Goal: Use online tool/utility: Utilize a website feature to perform a specific function

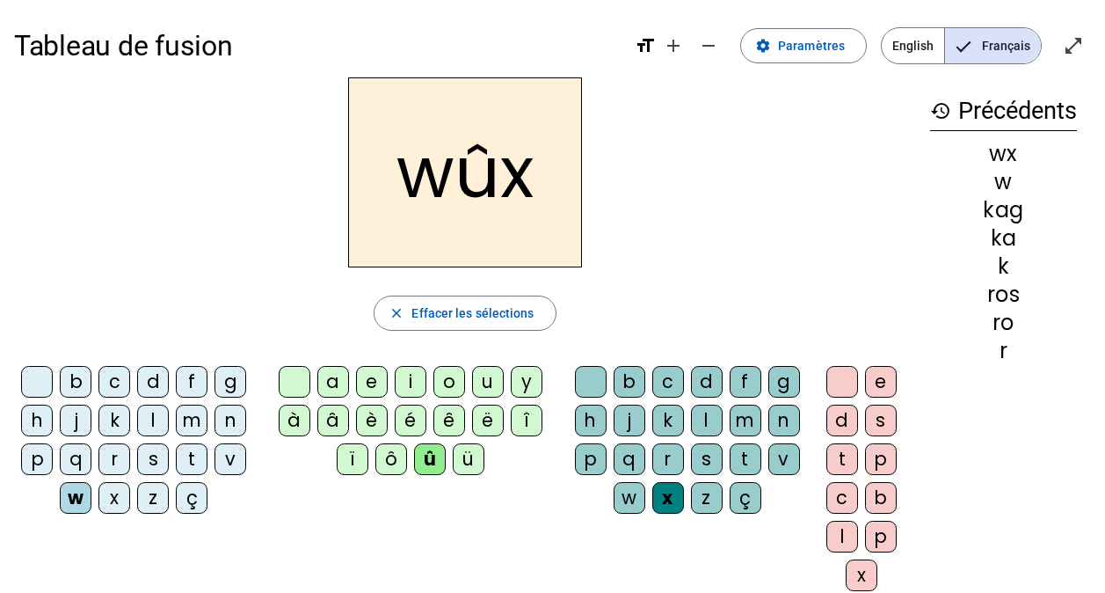
scroll to position [4, 0]
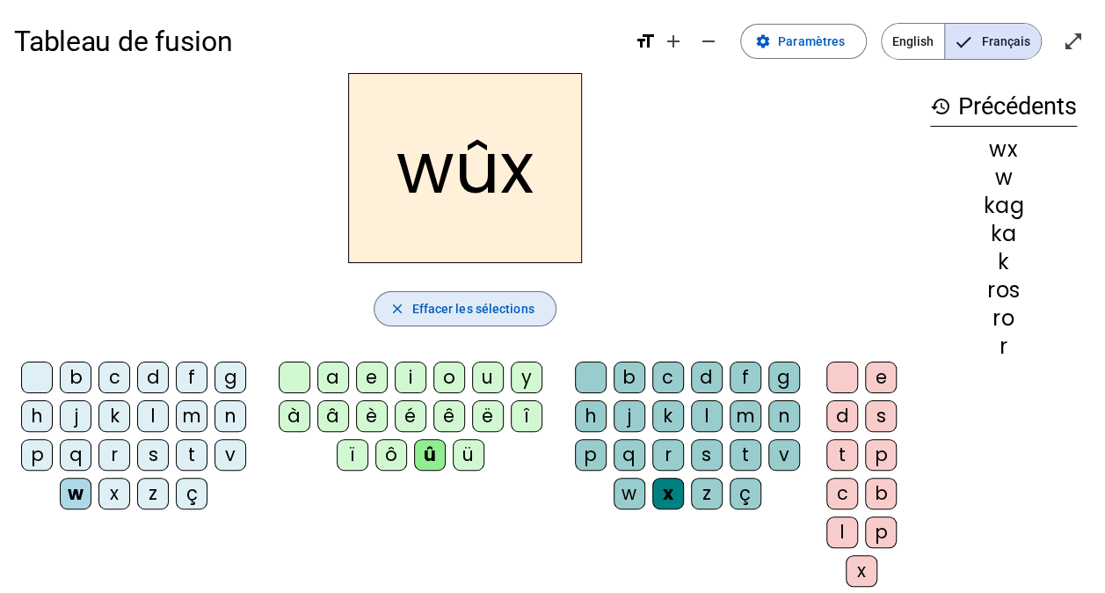
click at [506, 302] on span "Effacer les sélections" at bounding box center [473, 308] width 122 height 21
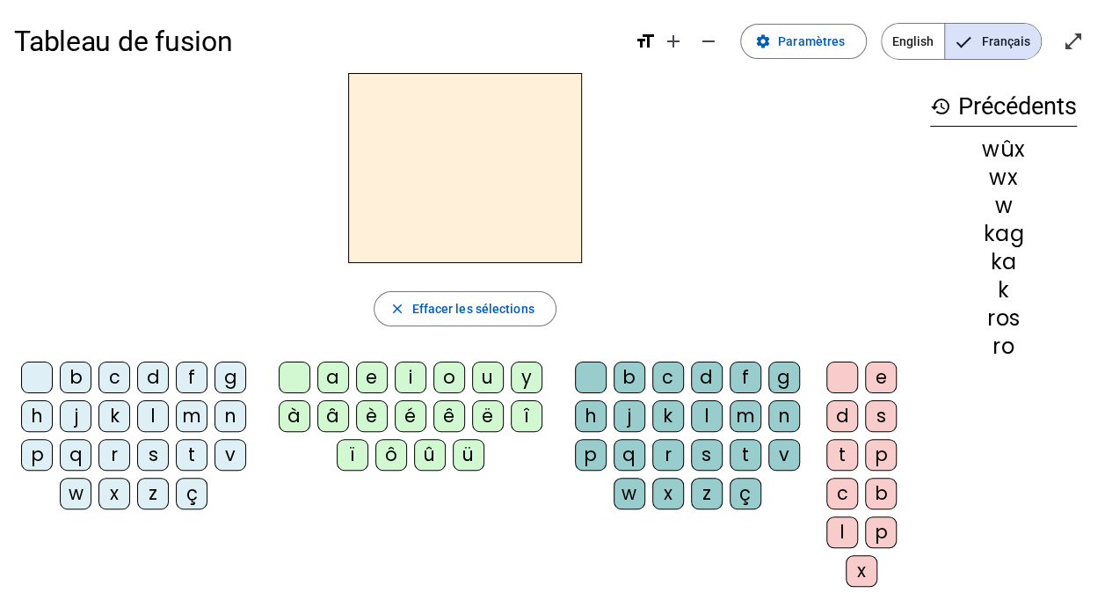
click at [112, 445] on div "r" at bounding box center [114, 455] width 32 height 32
click at [441, 368] on div "o" at bounding box center [449, 377] width 32 height 32
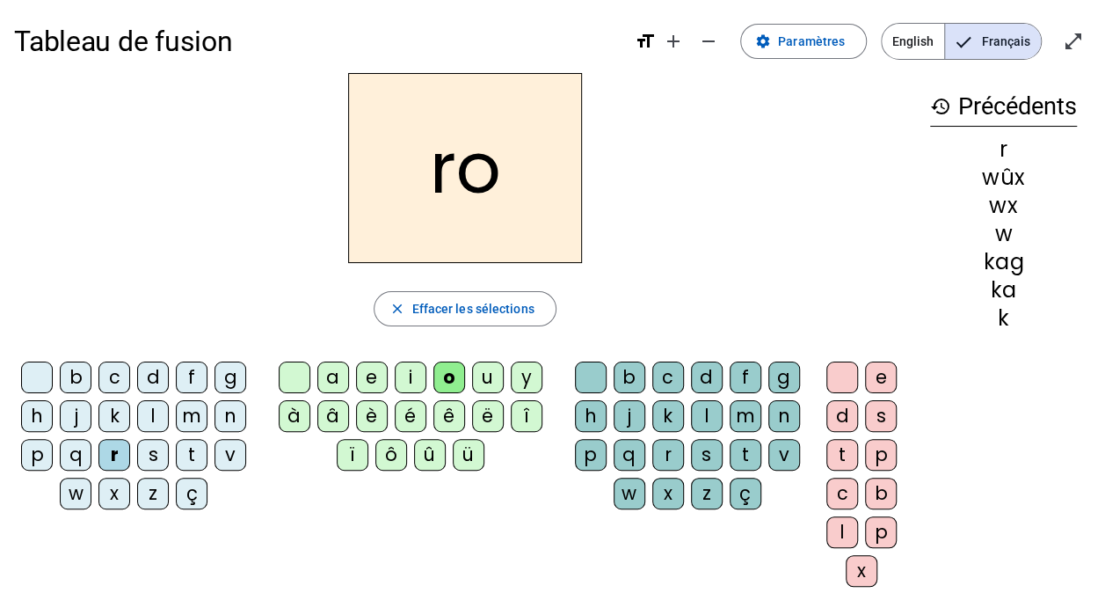
click at [637, 439] on div "q" at bounding box center [630, 455] width 32 height 32
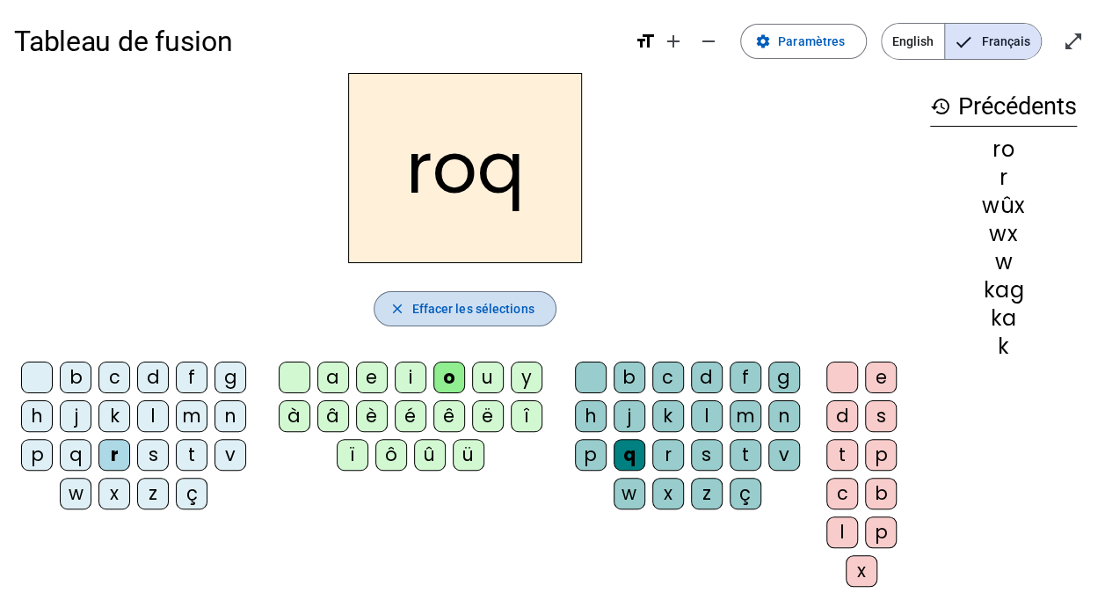
click at [477, 306] on span "Effacer les sélections" at bounding box center [473, 308] width 122 height 21
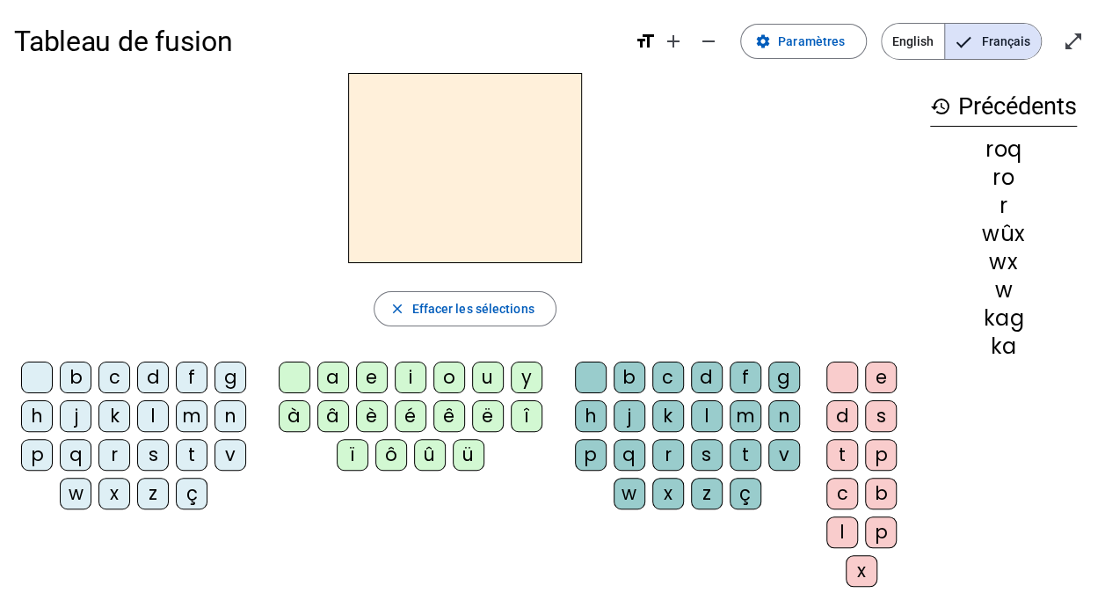
click at [70, 413] on div "j" at bounding box center [76, 416] width 32 height 32
click at [331, 378] on div "a" at bounding box center [333, 377] width 32 height 32
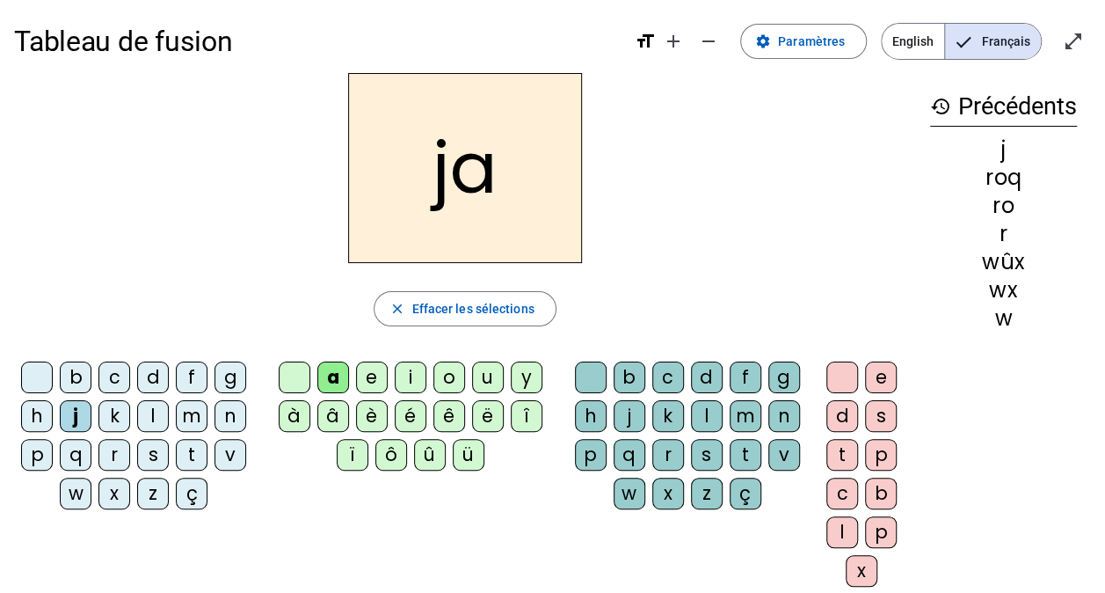
click at [659, 378] on div "c" at bounding box center [668, 377] width 32 height 32
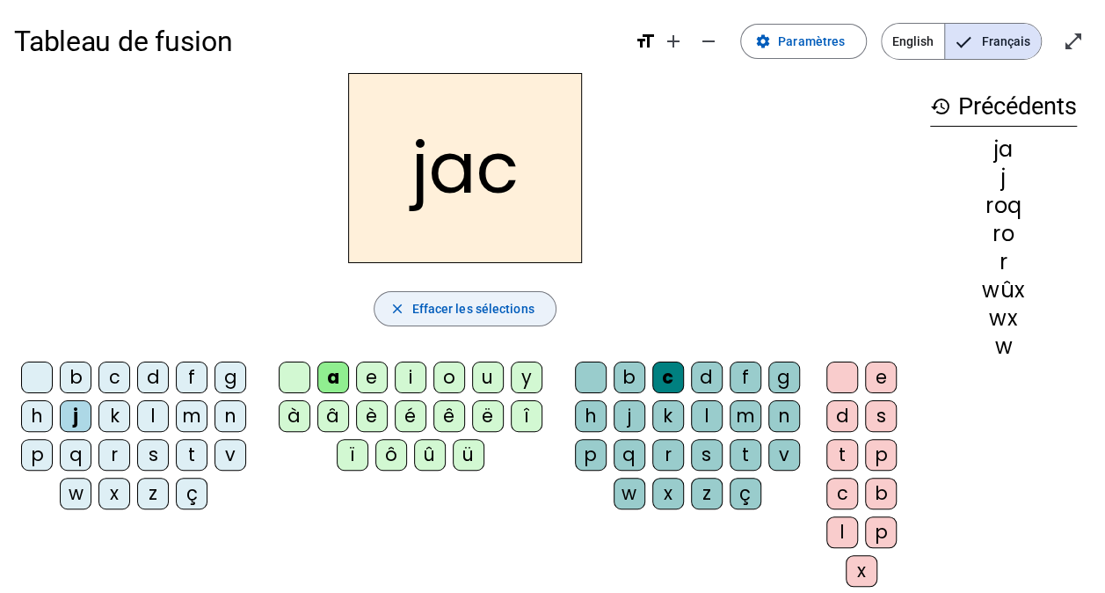
click at [494, 291] on span "button" at bounding box center [465, 309] width 180 height 42
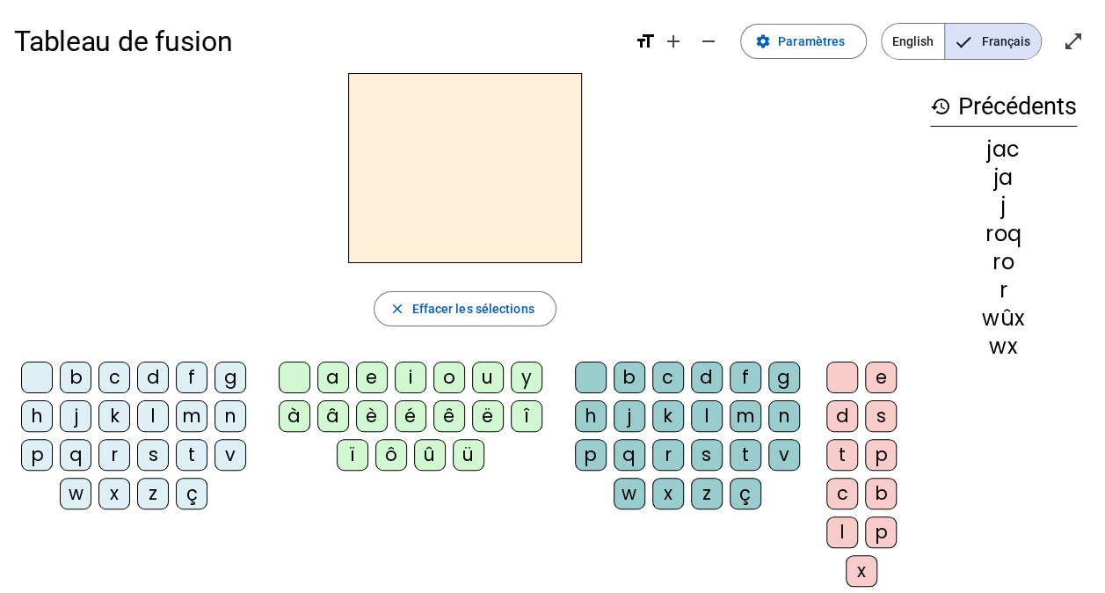
click at [76, 414] on div "j" at bounding box center [76, 416] width 32 height 32
click at [368, 375] on div "e" at bounding box center [372, 377] width 32 height 32
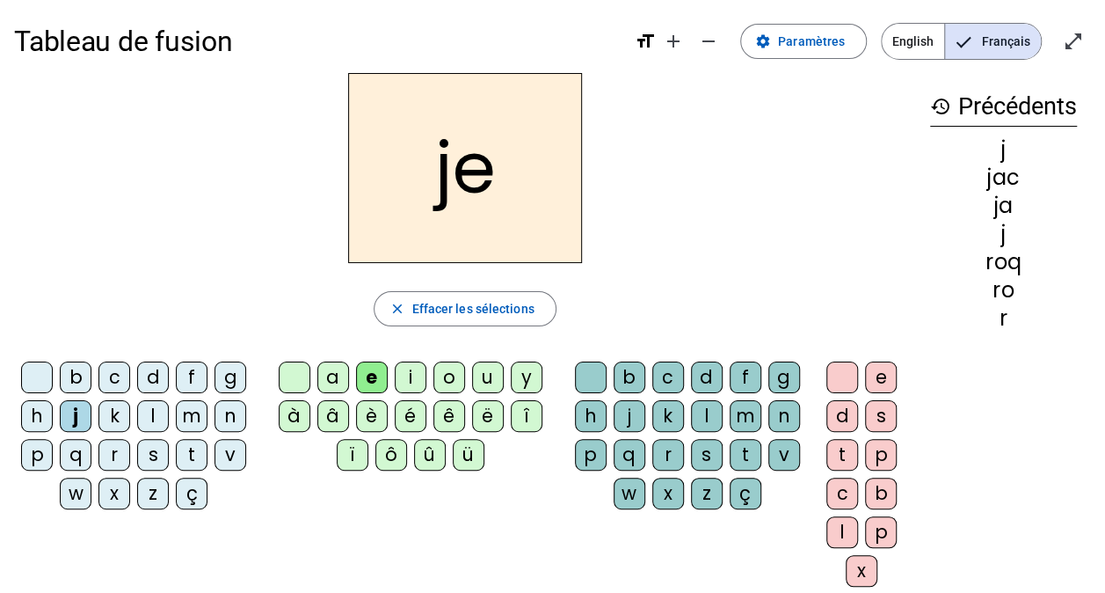
click at [703, 408] on div "l" at bounding box center [707, 416] width 32 height 32
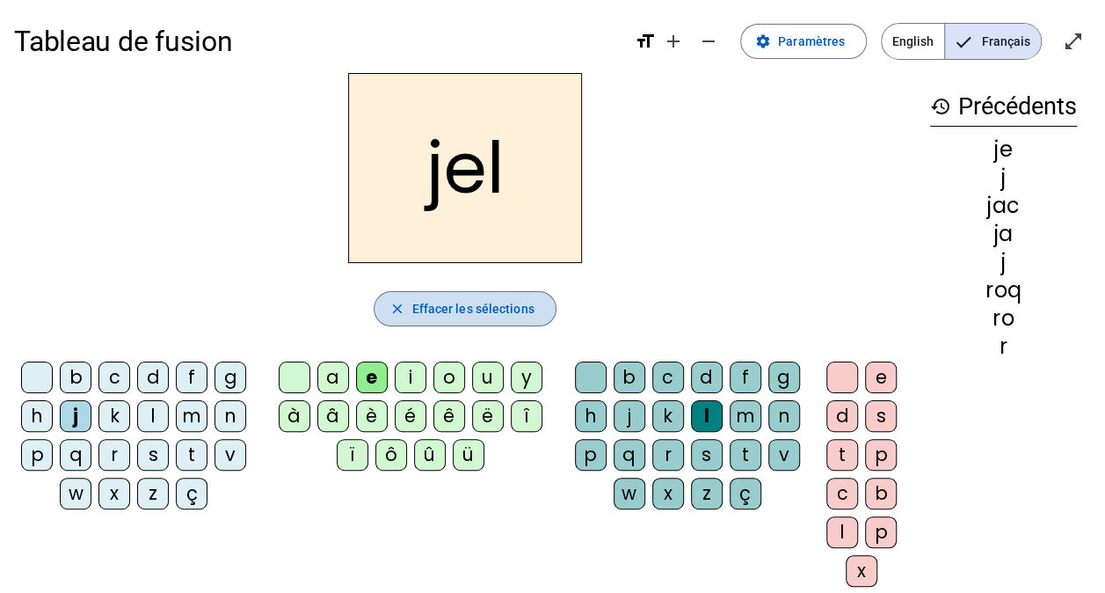
click at [524, 322] on span "button" at bounding box center [465, 309] width 180 height 42
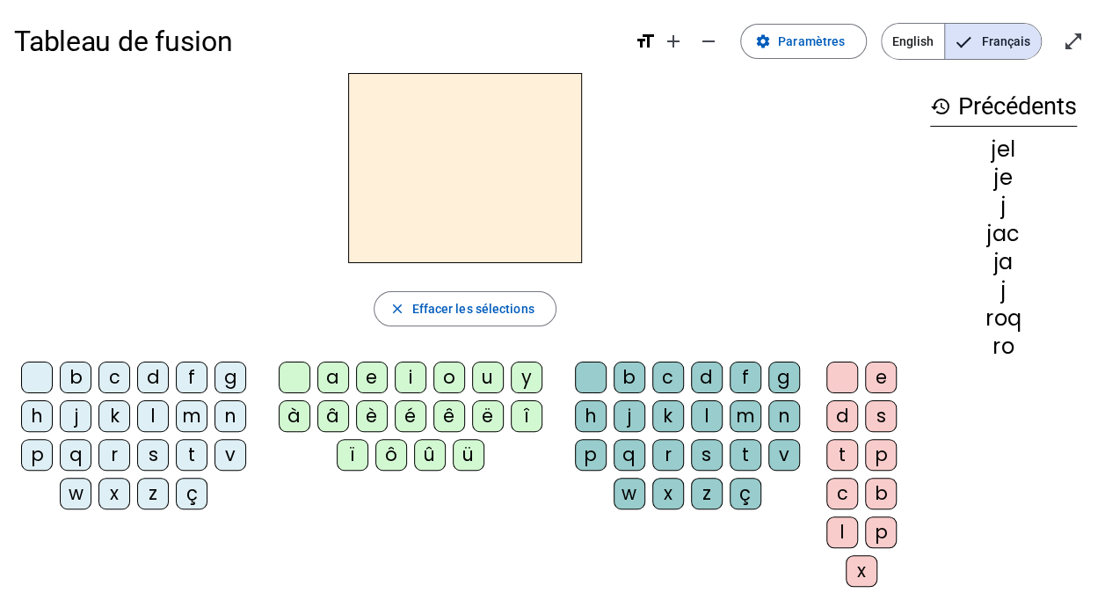
click at [193, 368] on div "f" at bounding box center [192, 377] width 32 height 32
click at [375, 374] on div "e" at bounding box center [372, 377] width 32 height 32
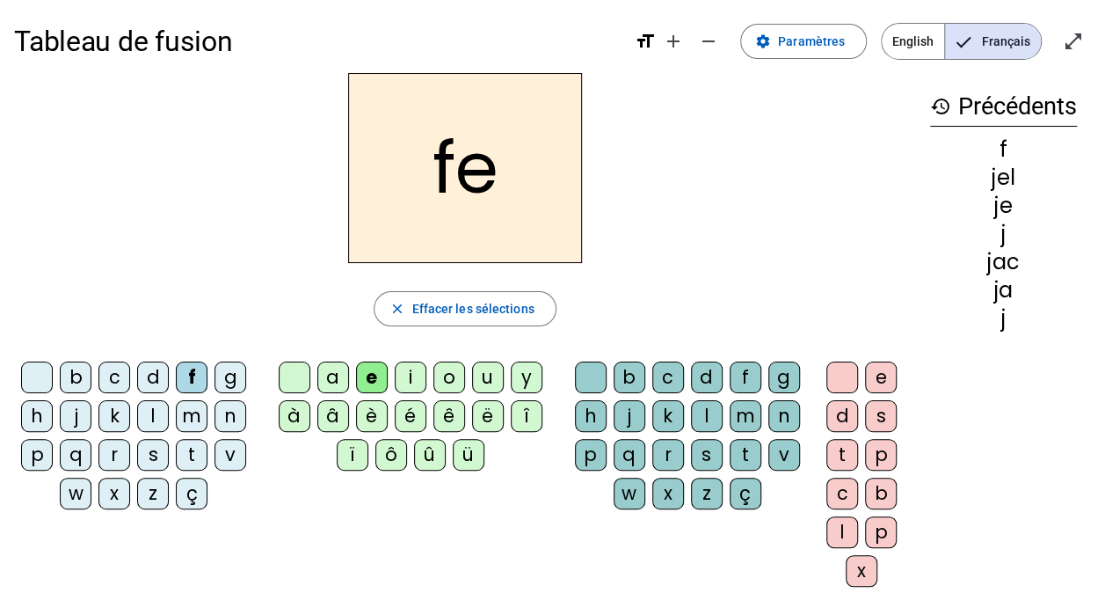
click at [404, 408] on div "é" at bounding box center [411, 416] width 32 height 32
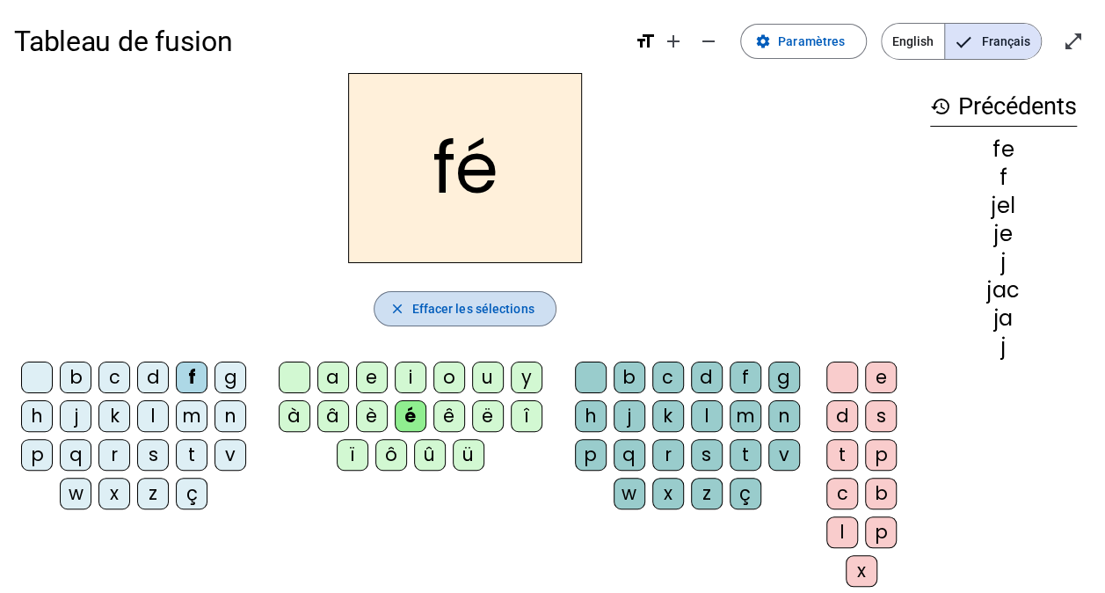
click at [448, 306] on span "Effacer les sélections" at bounding box center [473, 308] width 122 height 21
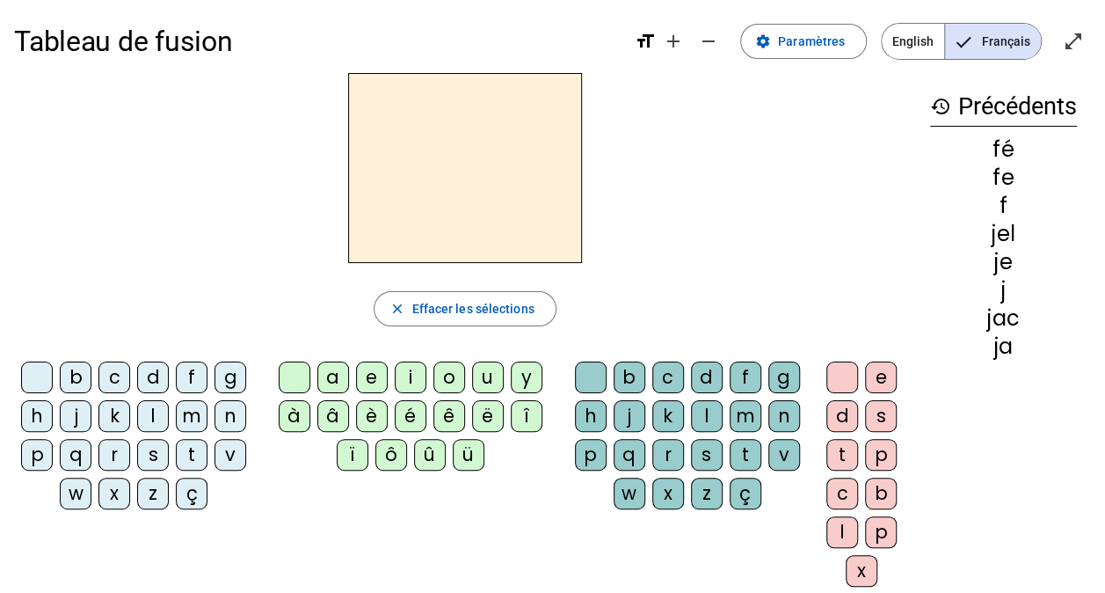
click at [202, 364] on div "f" at bounding box center [192, 377] width 32 height 32
click at [521, 373] on div "y" at bounding box center [527, 377] width 32 height 32
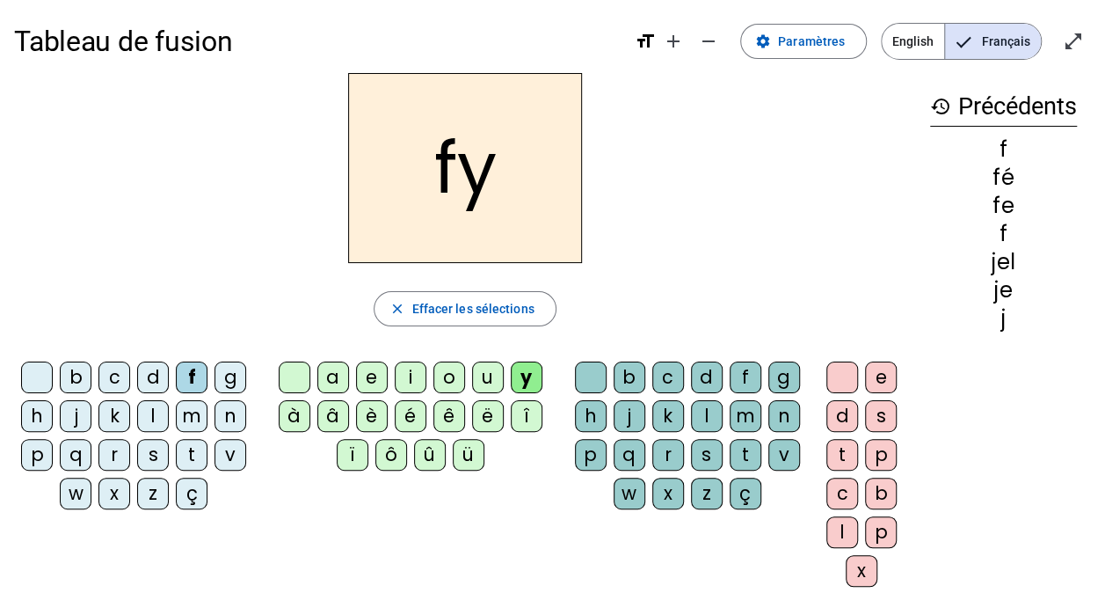
click at [665, 445] on div "r" at bounding box center [668, 455] width 32 height 32
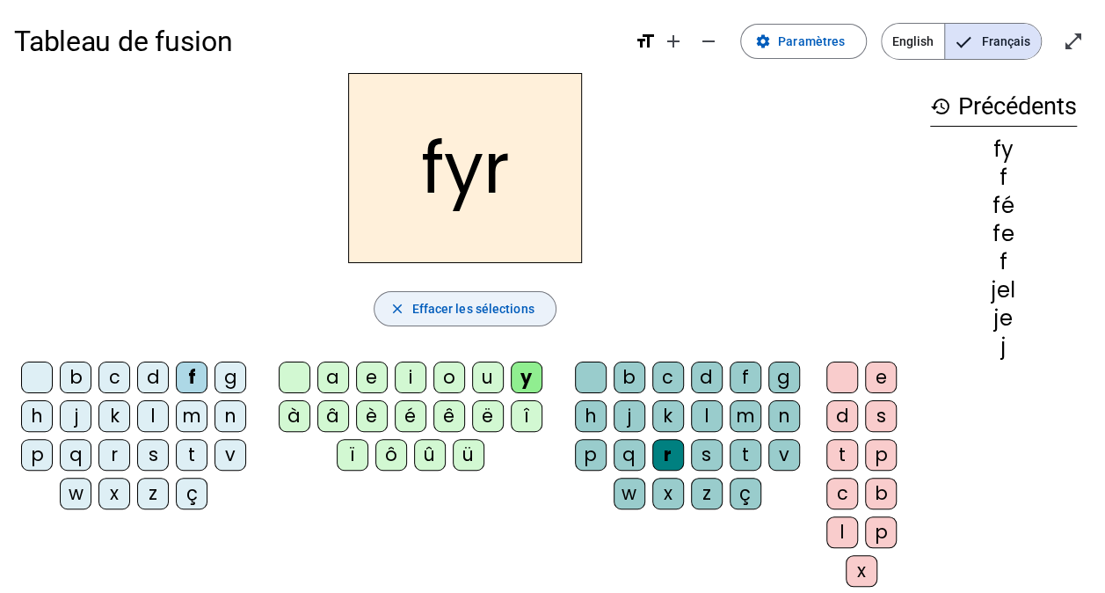
click at [468, 310] on span "Effacer les sélections" at bounding box center [473, 308] width 122 height 21
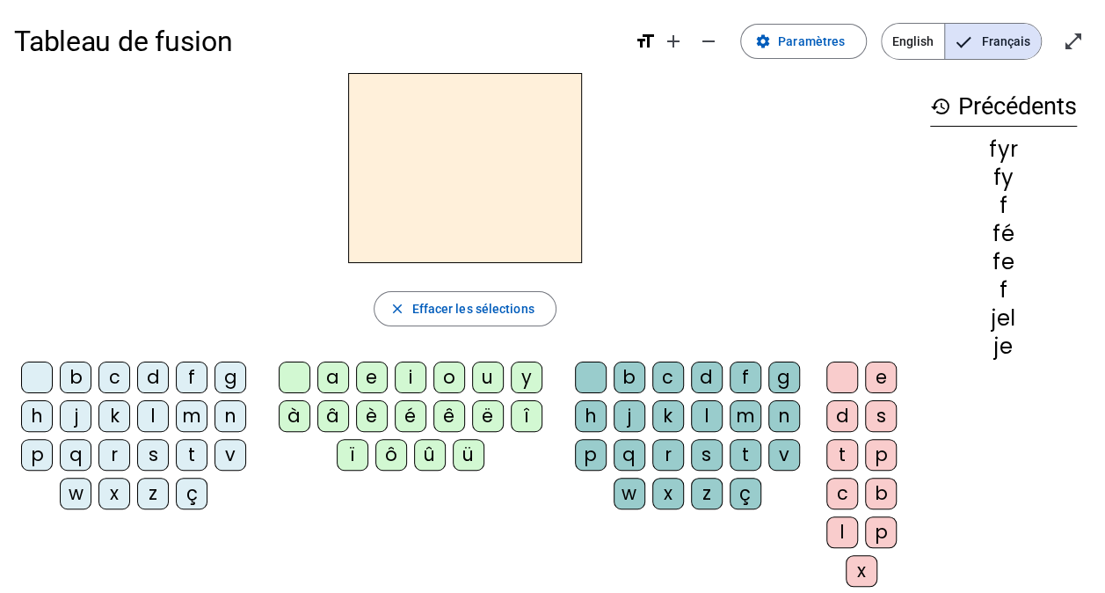
click at [229, 447] on div "v" at bounding box center [231, 455] width 32 height 32
click at [529, 368] on div "y" at bounding box center [527, 377] width 32 height 32
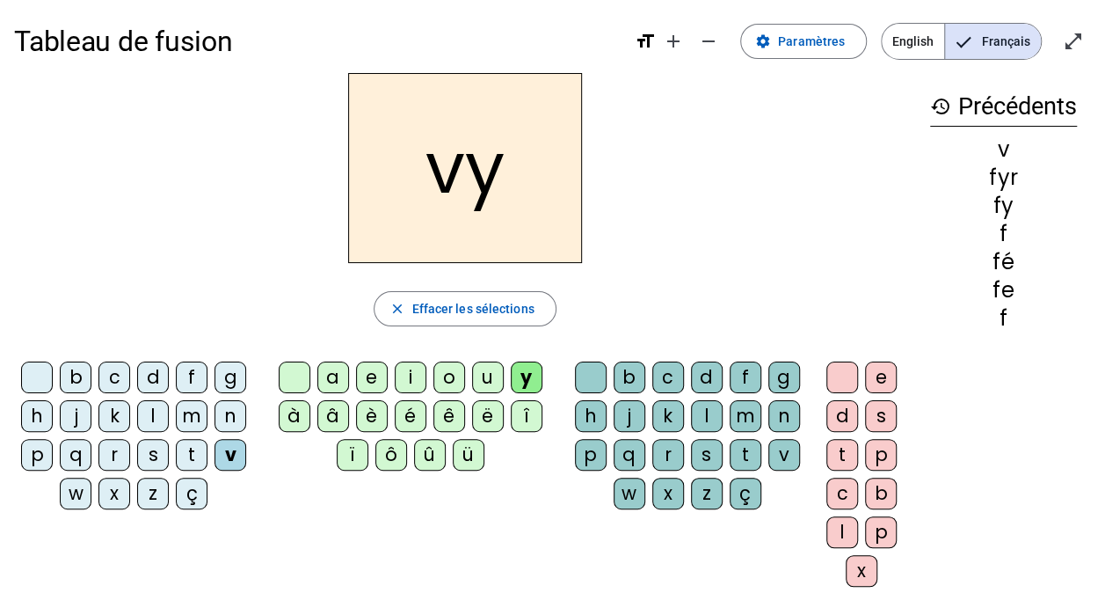
click at [529, 368] on div "y" at bounding box center [527, 377] width 32 height 32
click at [679, 491] on div "x" at bounding box center [668, 493] width 32 height 32
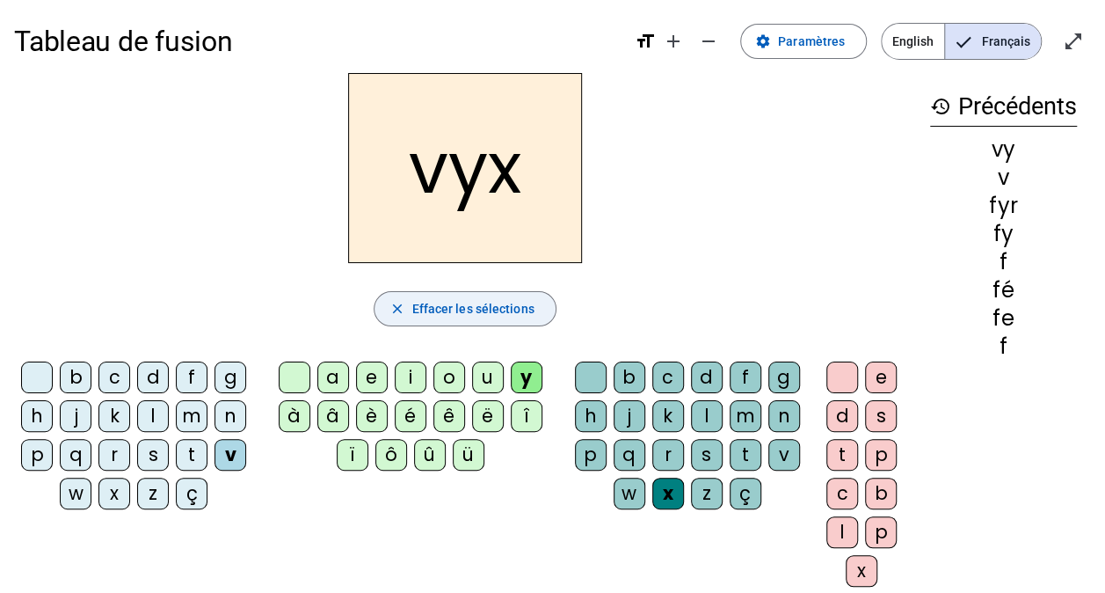
click at [514, 300] on span "Effacer les sélections" at bounding box center [473, 308] width 122 height 21
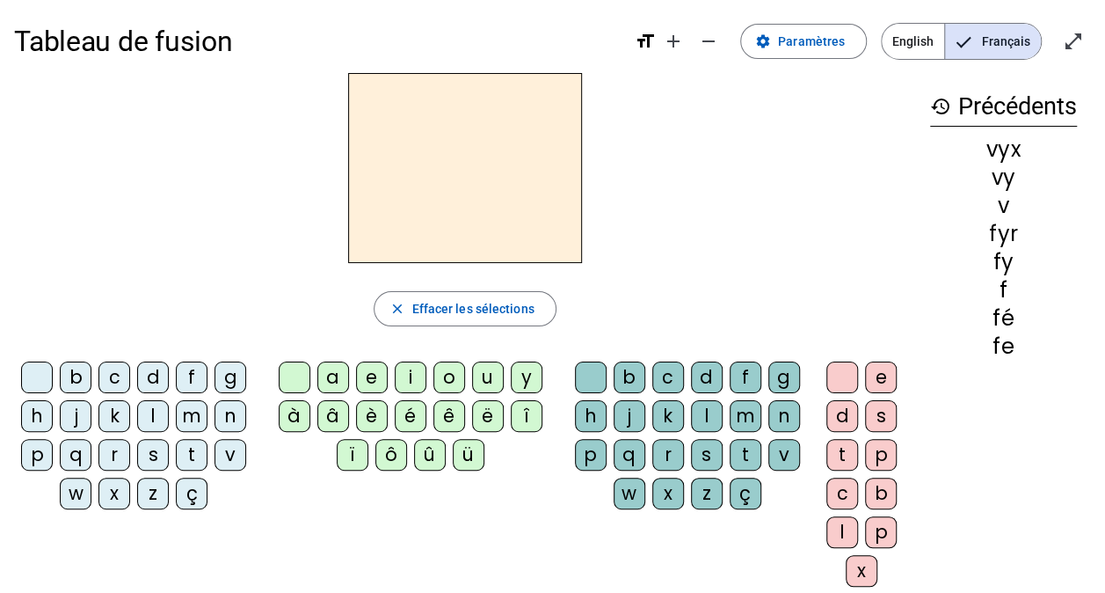
click at [182, 415] on div "m" at bounding box center [192, 416] width 32 height 32
click at [411, 373] on div "i" at bounding box center [411, 377] width 32 height 32
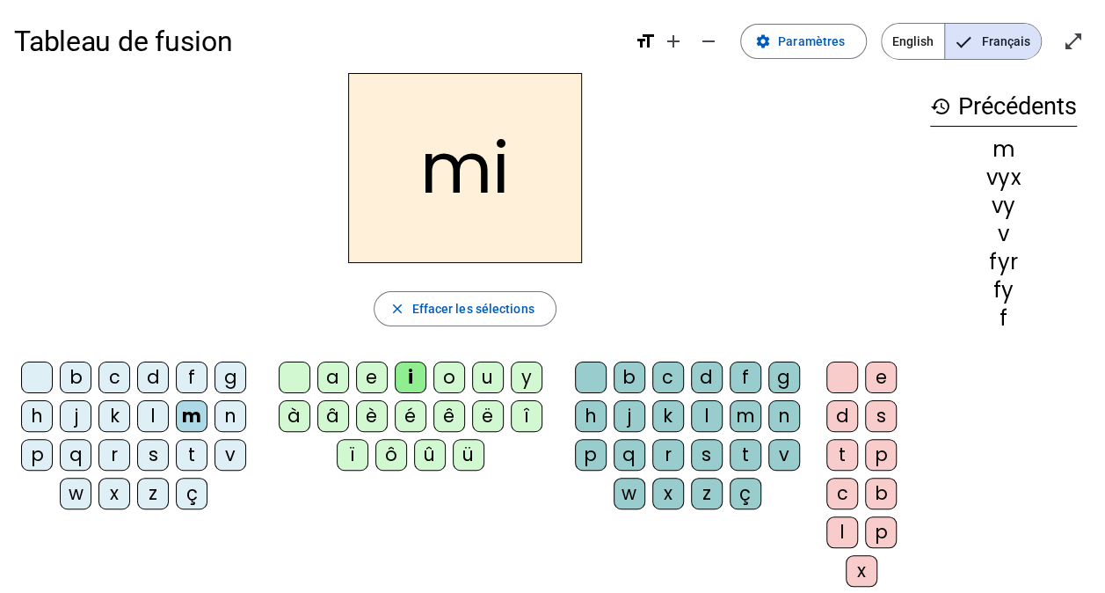
click at [788, 366] on div "g" at bounding box center [784, 377] width 32 height 32
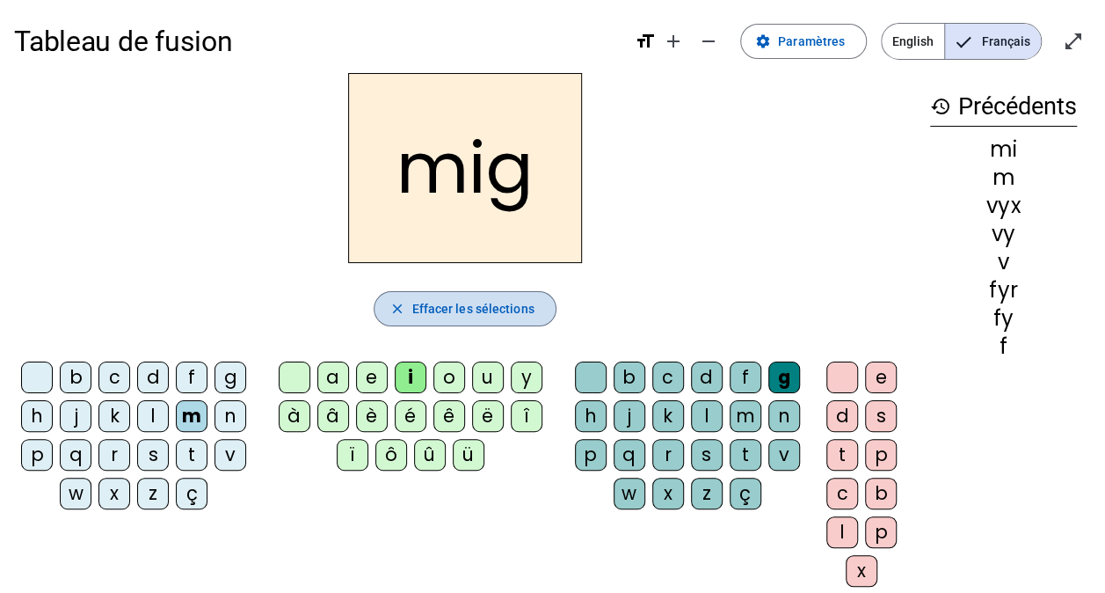
click at [479, 302] on span "Effacer les sélections" at bounding box center [473, 308] width 122 height 21
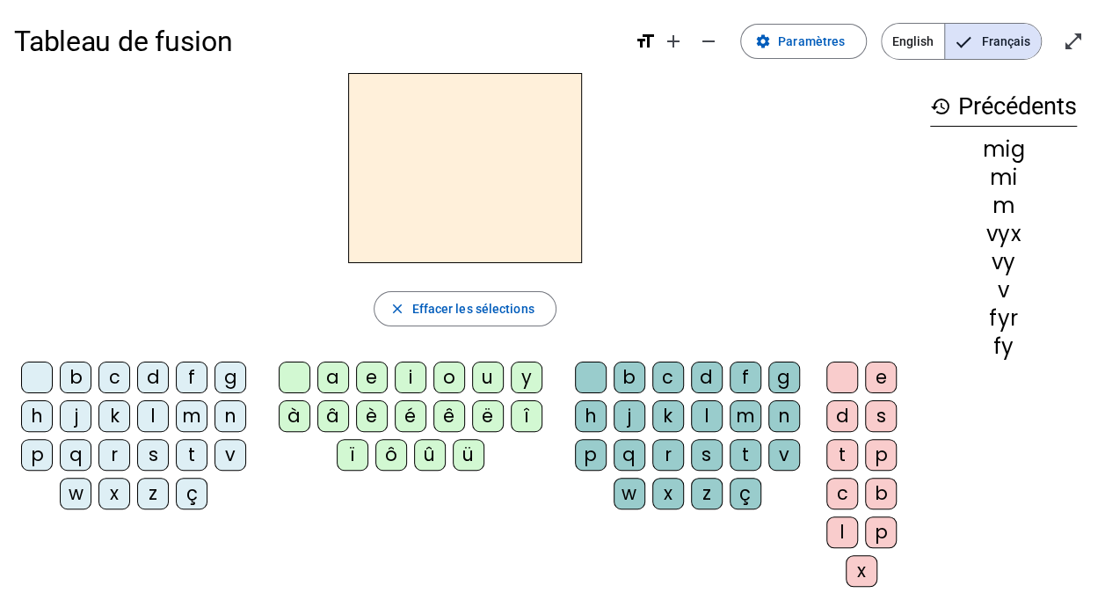
click at [109, 408] on div "k" at bounding box center [114, 416] width 32 height 32
click at [335, 380] on div "a" at bounding box center [333, 377] width 32 height 32
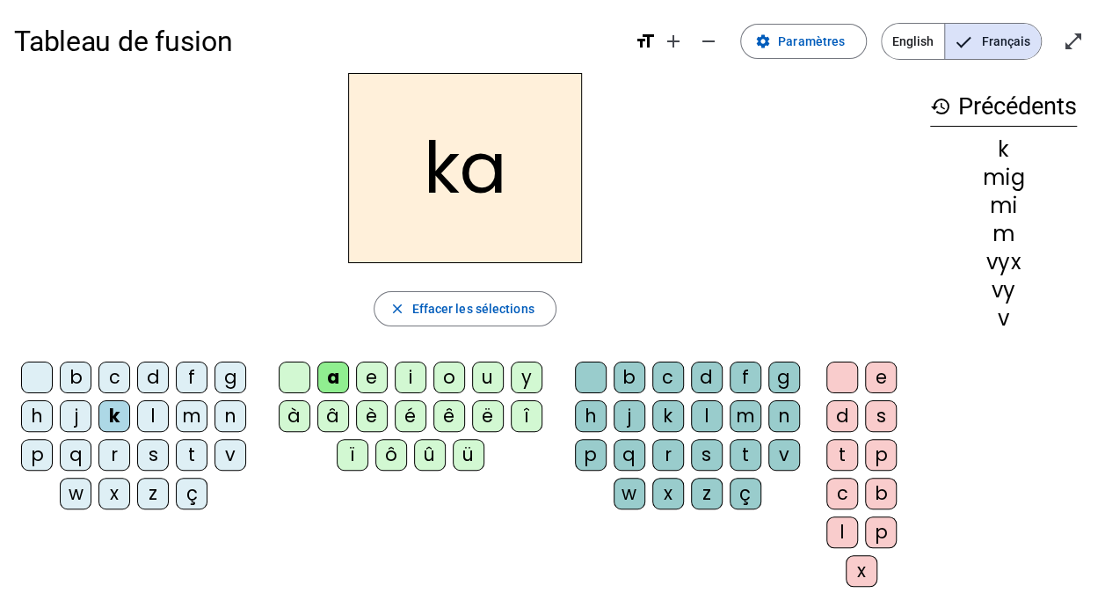
click at [581, 417] on div "h" at bounding box center [591, 416] width 32 height 32
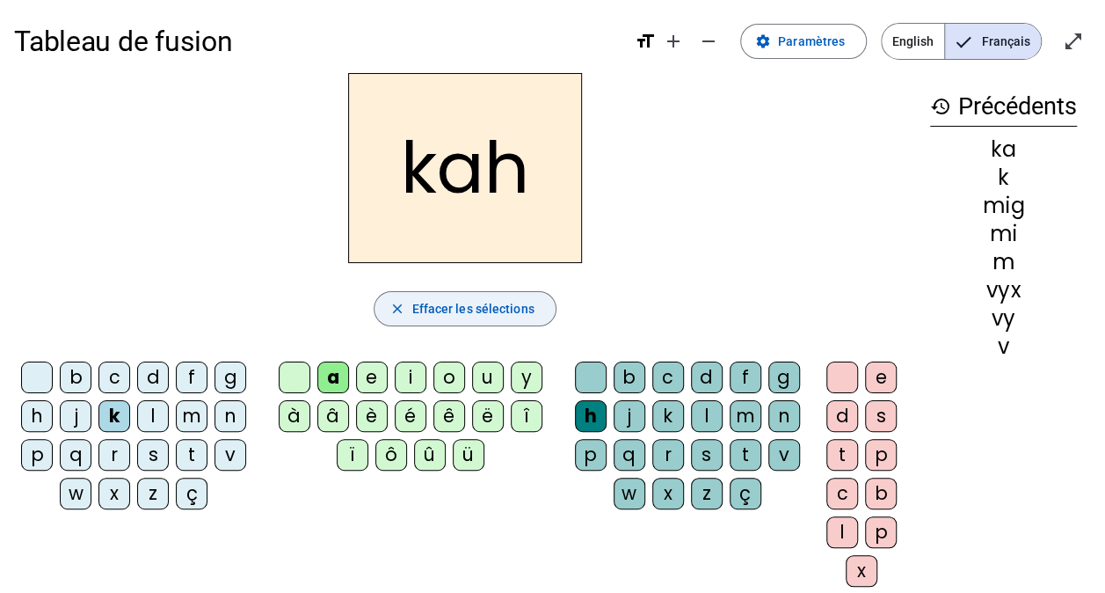
click at [467, 310] on span "Effacer les sélections" at bounding box center [473, 308] width 122 height 21
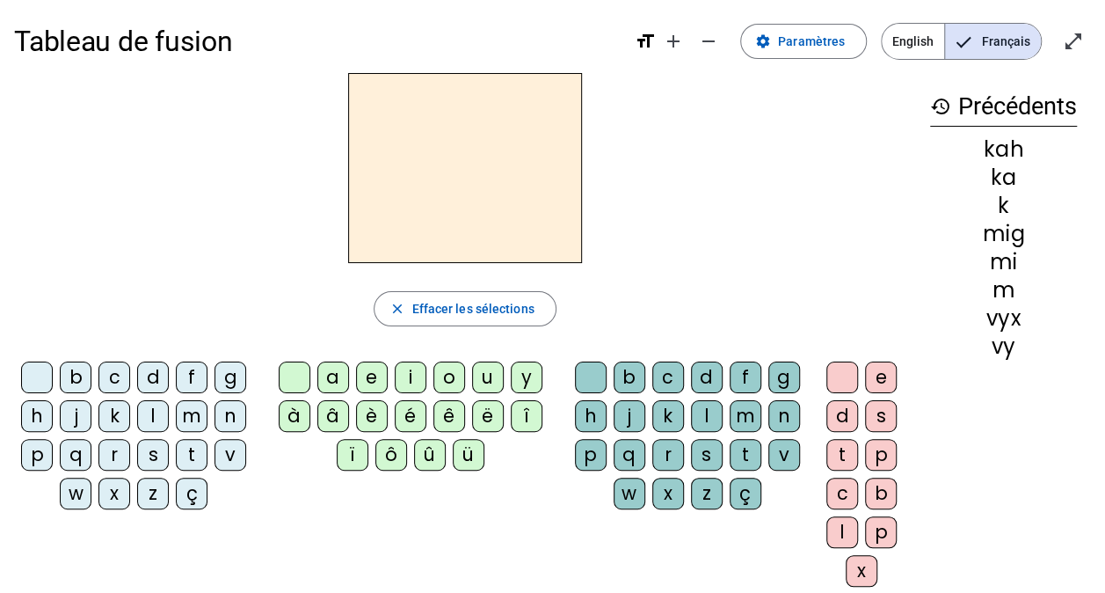
click at [142, 374] on div "d" at bounding box center [153, 377] width 32 height 32
click at [456, 362] on div "o" at bounding box center [449, 377] width 32 height 32
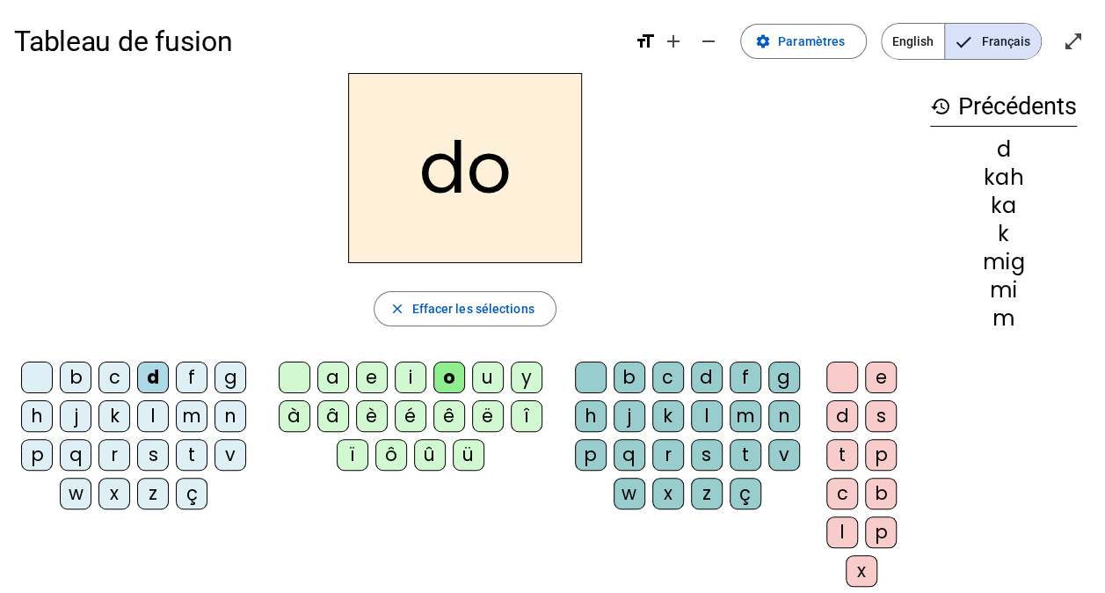
click at [777, 371] on div "g" at bounding box center [784, 377] width 32 height 32
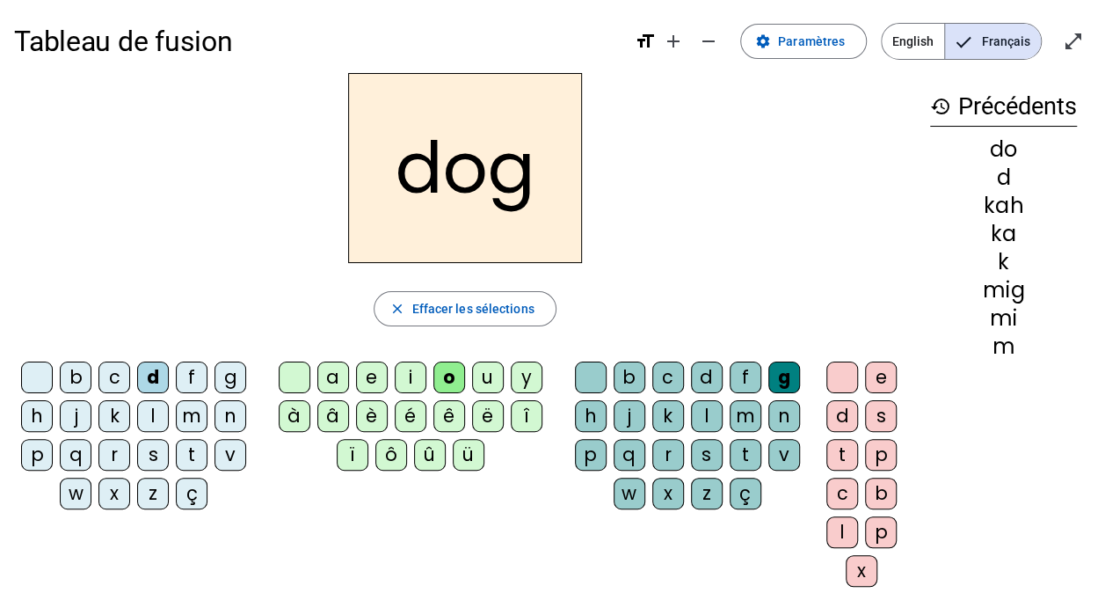
click at [897, 415] on letter-bubble "s" at bounding box center [884, 419] width 39 height 39
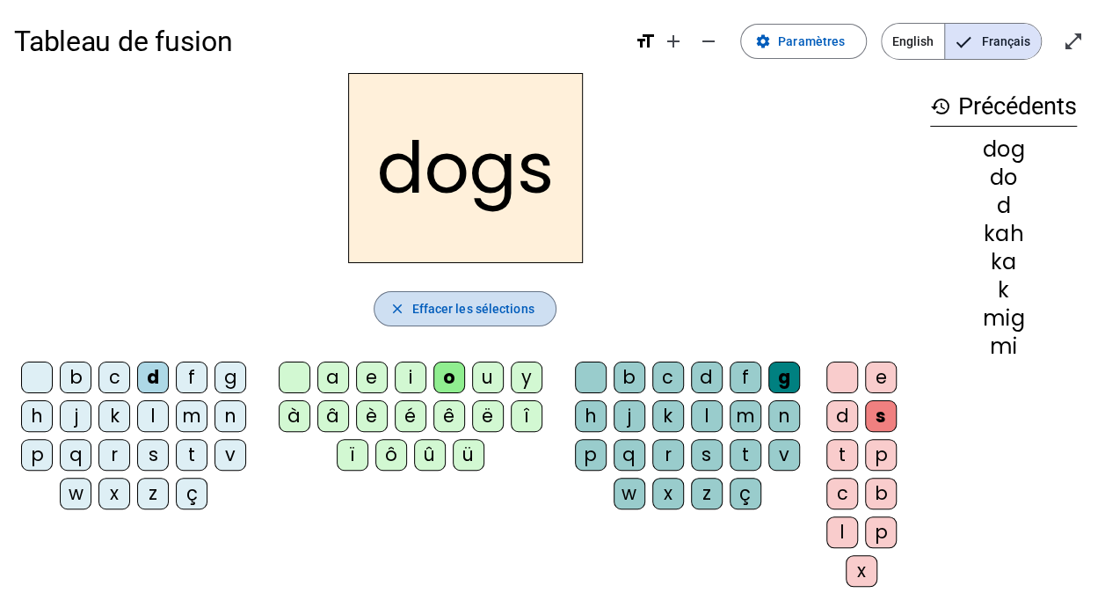
click at [493, 302] on span "Effacer les sélections" at bounding box center [473, 308] width 122 height 21
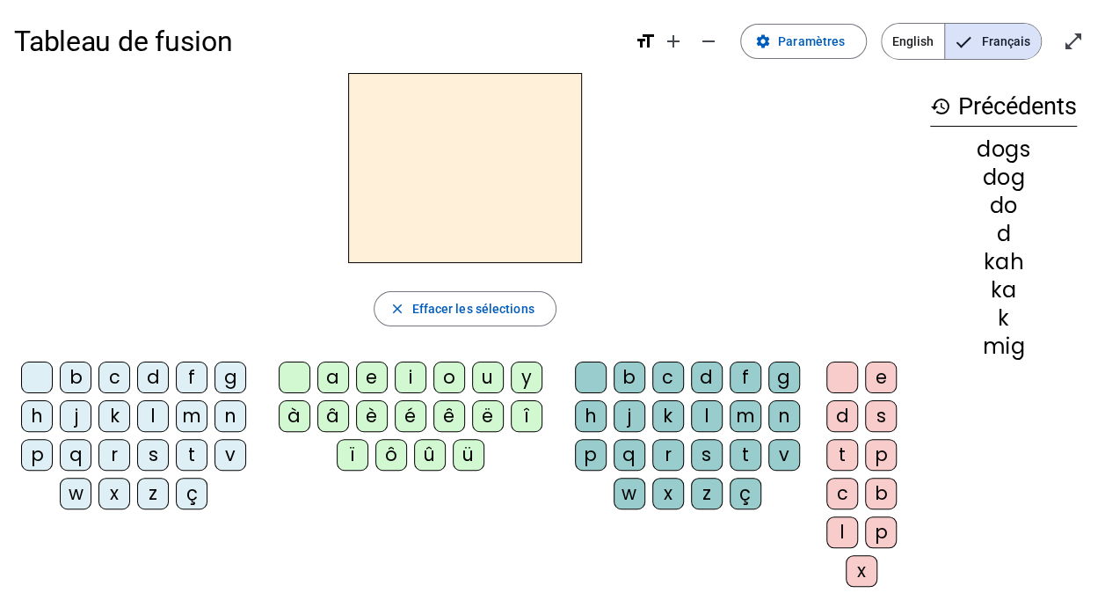
click at [72, 364] on div "b" at bounding box center [76, 377] width 32 height 32
click at [413, 414] on div "é" at bounding box center [411, 416] width 32 height 32
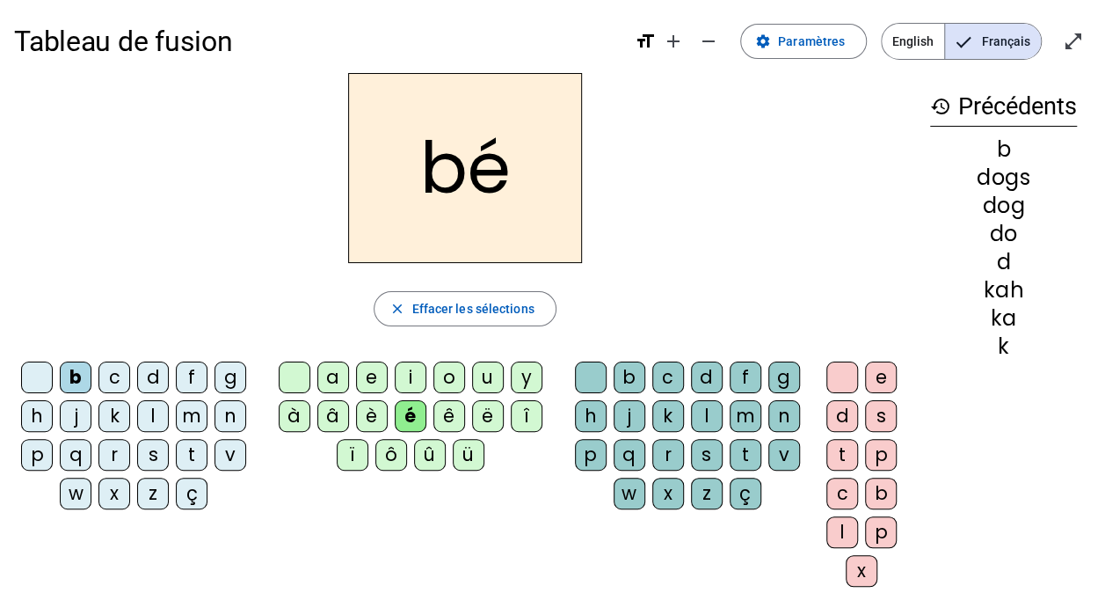
click at [709, 405] on div "l" at bounding box center [707, 416] width 32 height 32
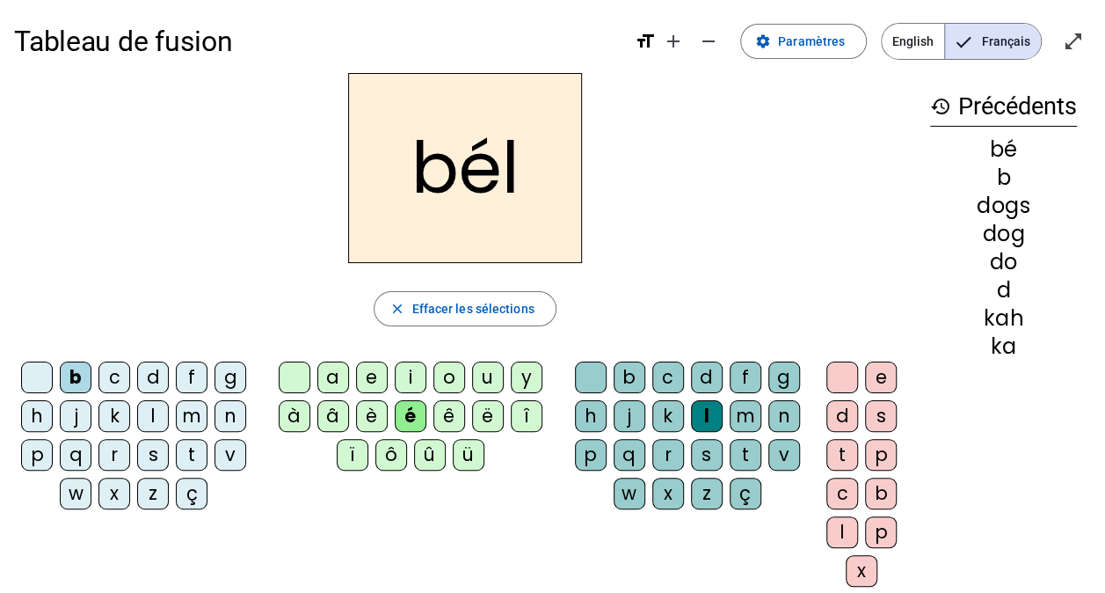
click at [869, 482] on div "b" at bounding box center [881, 493] width 32 height 32
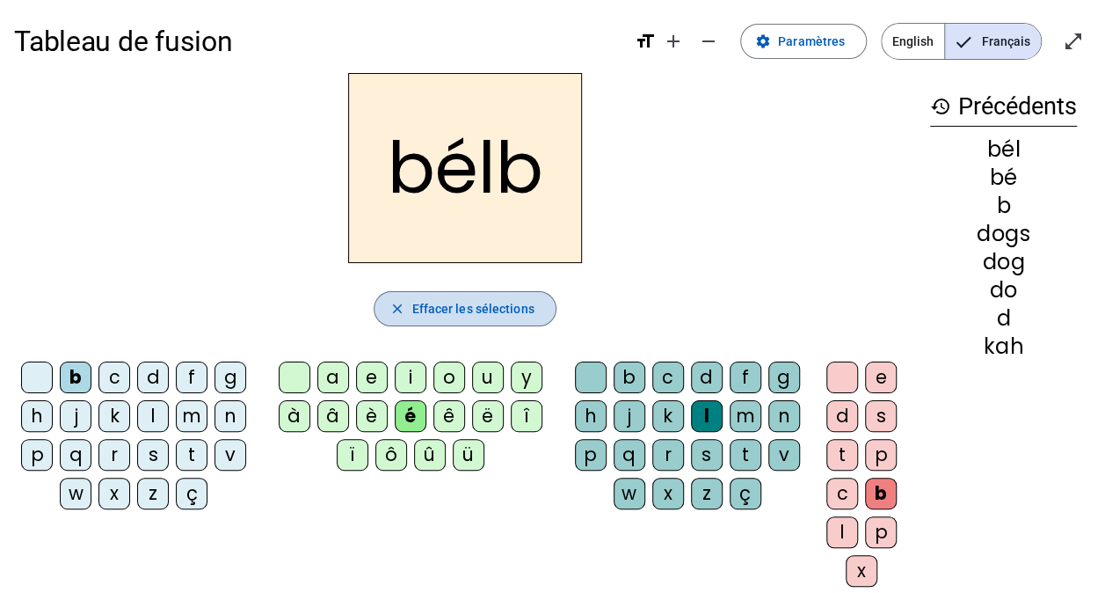
click at [497, 309] on span "Effacer les sélections" at bounding box center [473, 308] width 122 height 21
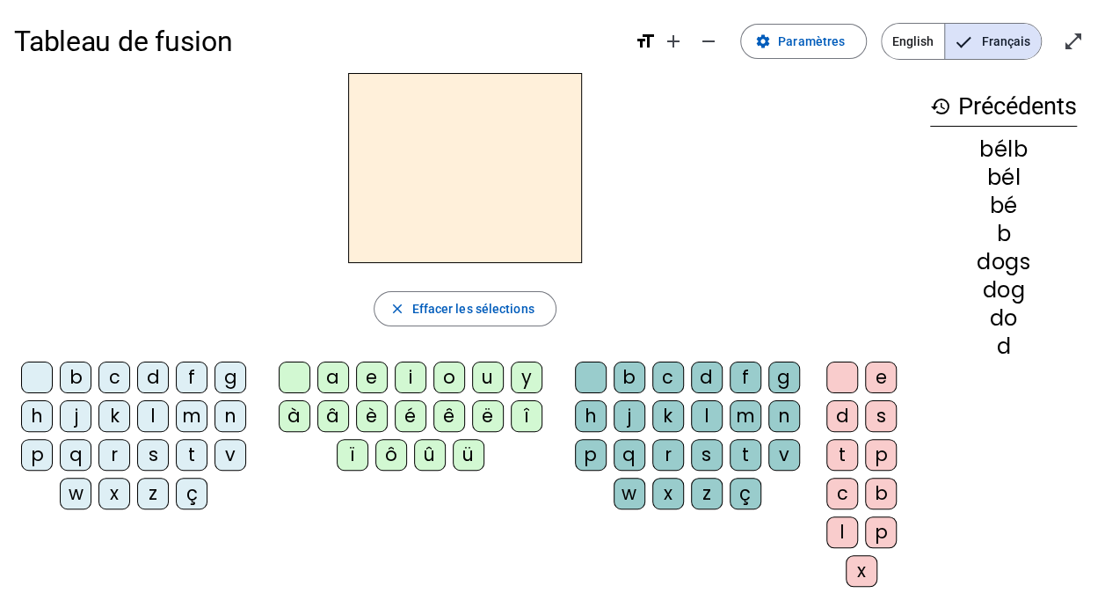
click at [185, 488] on div "ç" at bounding box center [192, 493] width 32 height 32
click at [485, 405] on div "ë" at bounding box center [488, 416] width 32 height 32
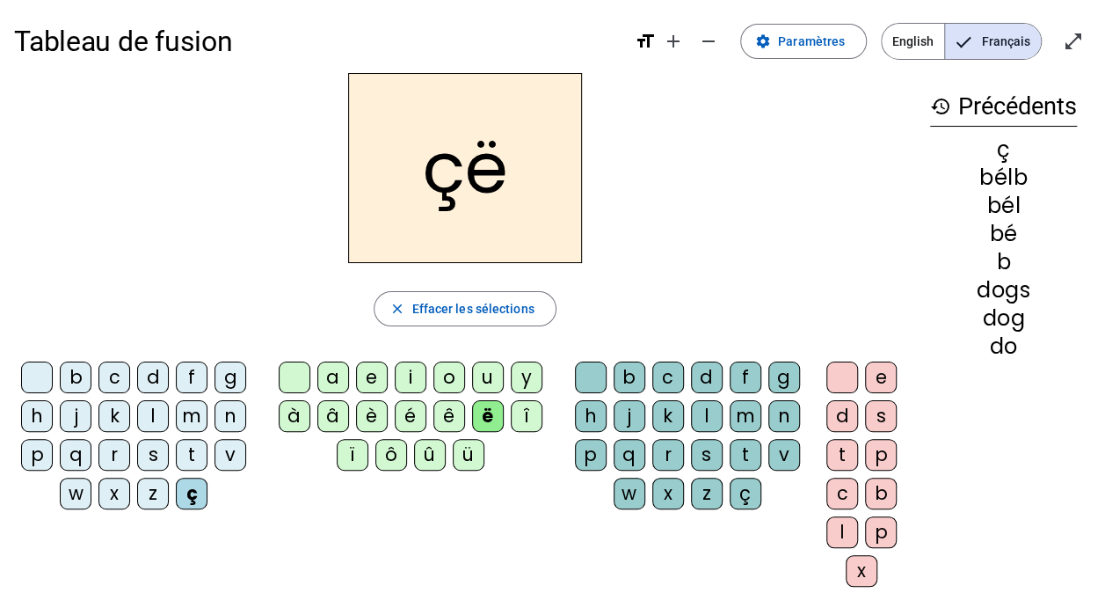
click at [604, 448] on div "p" at bounding box center [591, 455] width 32 height 32
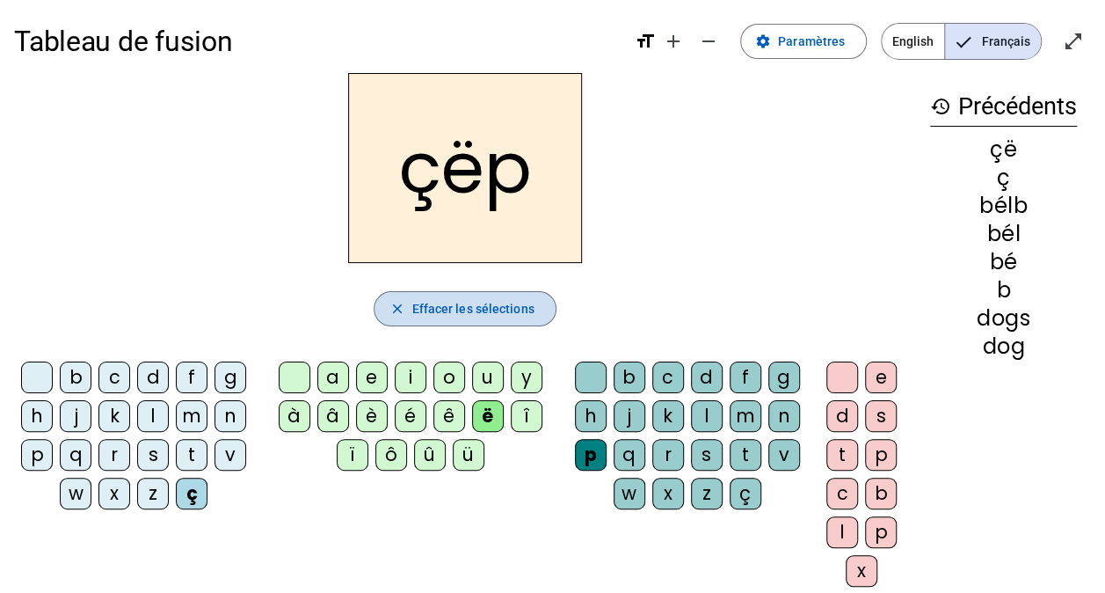
click at [522, 313] on span "Effacer les sélections" at bounding box center [473, 308] width 122 height 21
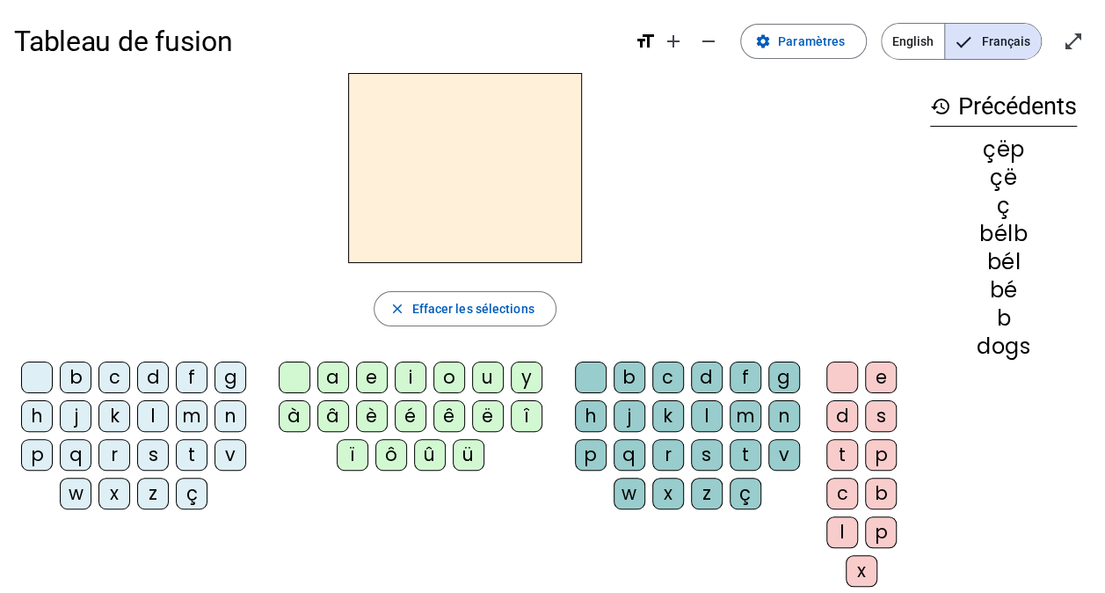
click at [41, 370] on div at bounding box center [37, 377] width 32 height 32
click at [334, 368] on div "a" at bounding box center [333, 377] width 32 height 32
click at [733, 411] on div "m" at bounding box center [746, 416] width 32 height 32
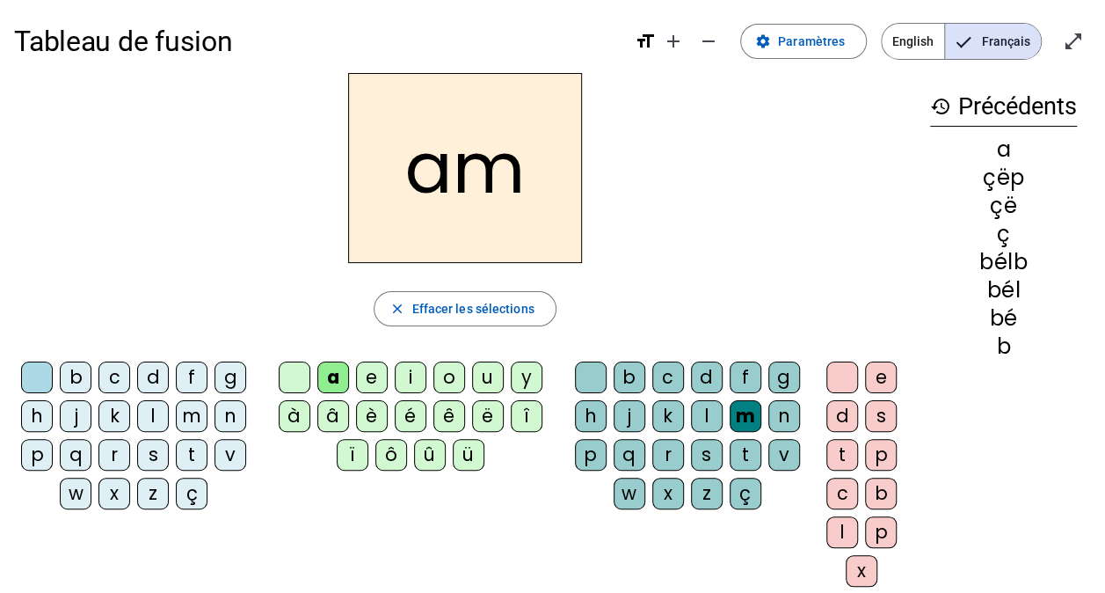
click at [831, 448] on div "t" at bounding box center [843, 455] width 32 height 32
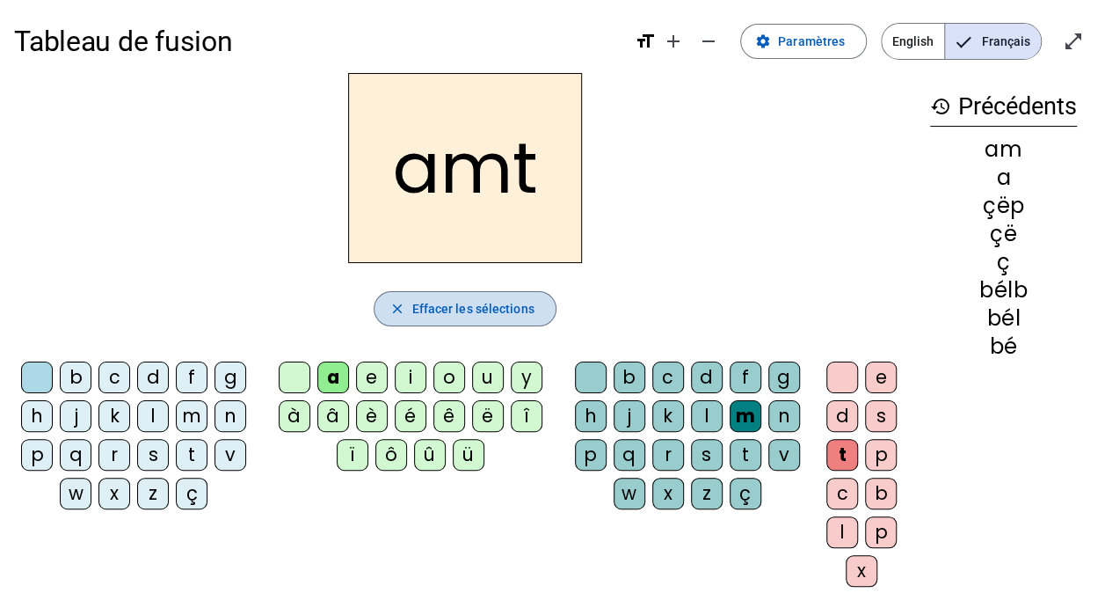
click at [494, 317] on span "Effacer les sélections" at bounding box center [473, 308] width 122 height 21
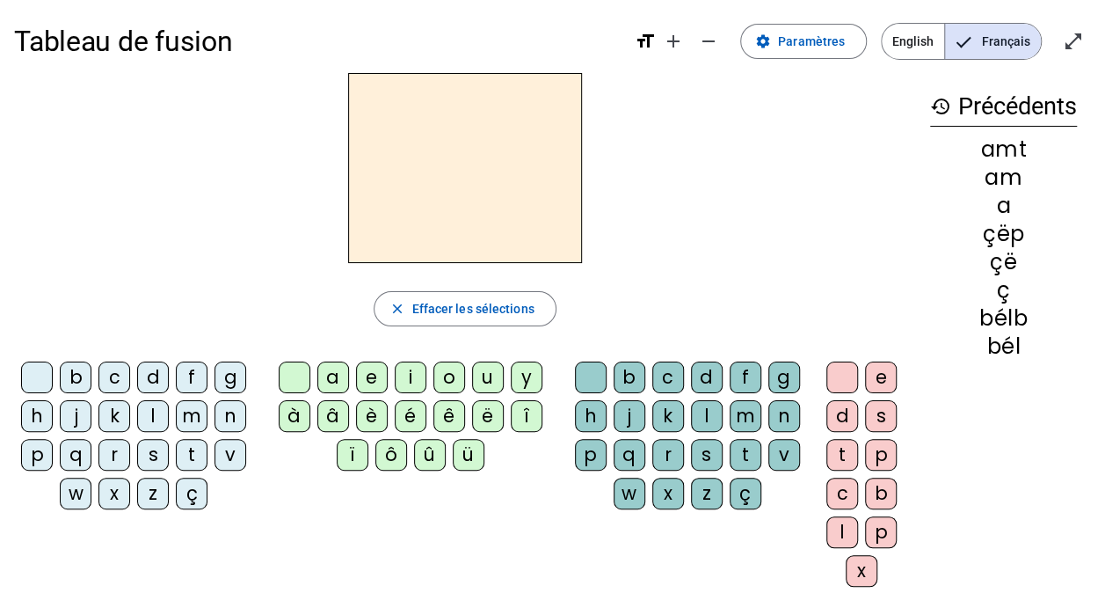
click at [158, 441] on div "s" at bounding box center [153, 455] width 32 height 32
click at [378, 448] on div "ô" at bounding box center [391, 455] width 32 height 32
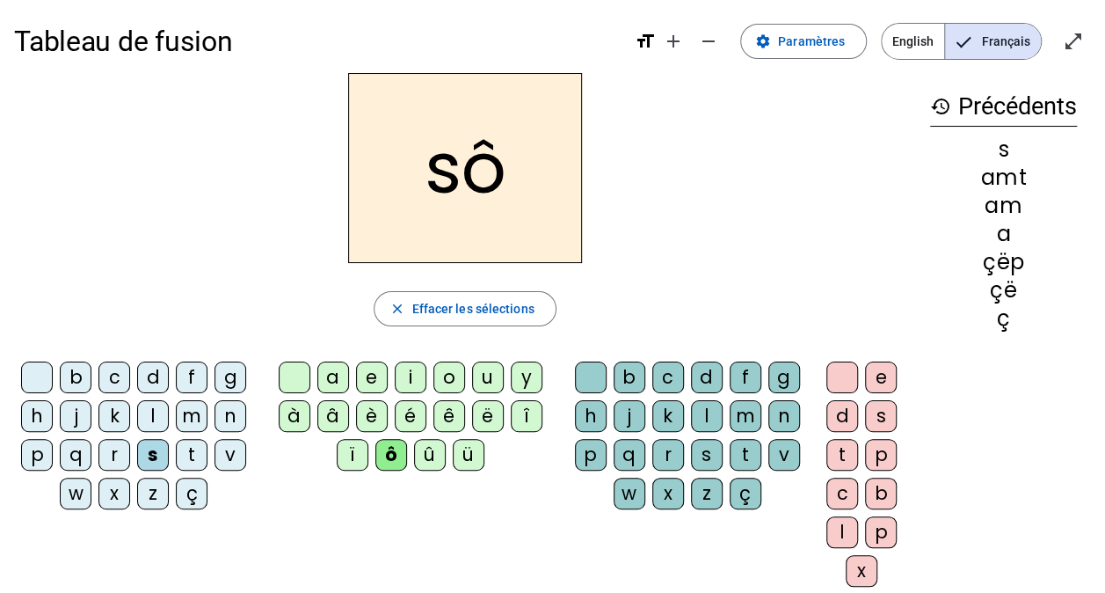
click at [770, 412] on div "n" at bounding box center [784, 416] width 32 height 32
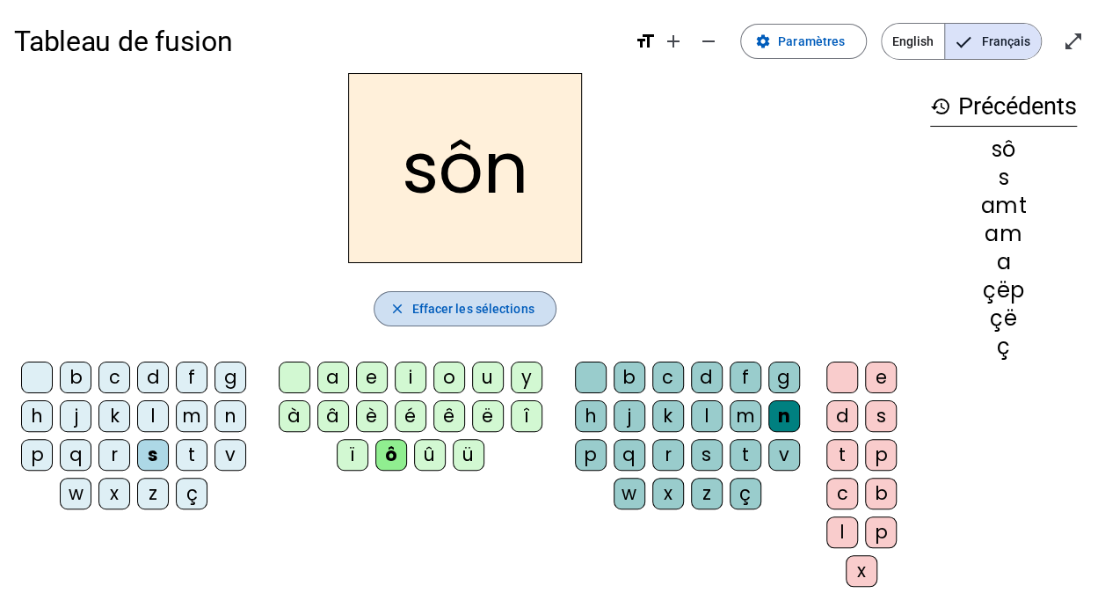
click at [544, 295] on span "button" at bounding box center [465, 309] width 180 height 42
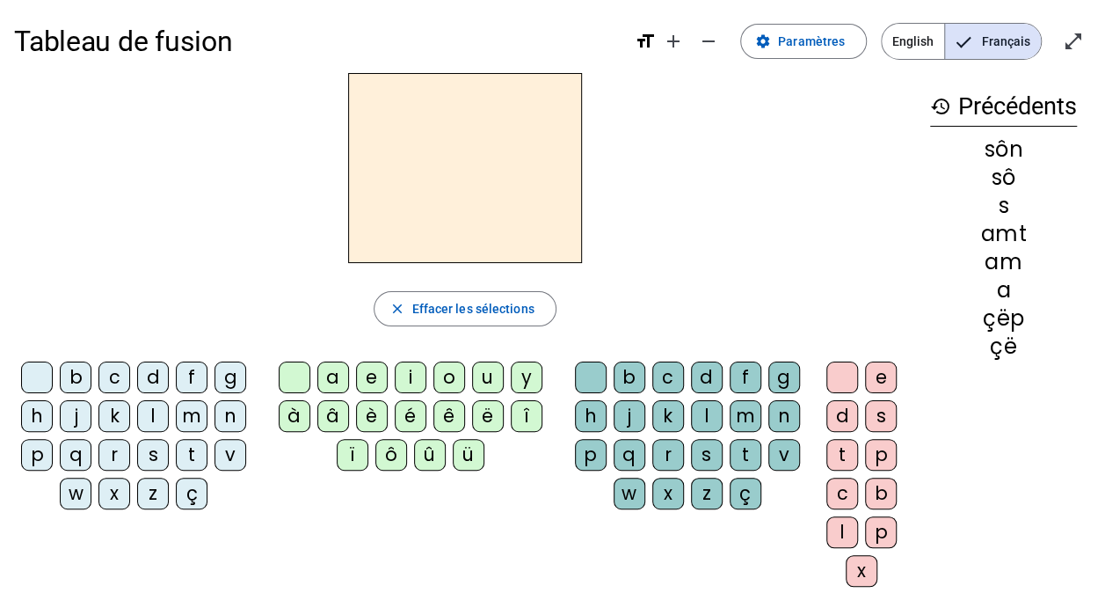
click at [107, 412] on div "k" at bounding box center [114, 416] width 32 height 32
click at [321, 366] on div "a" at bounding box center [333, 377] width 32 height 32
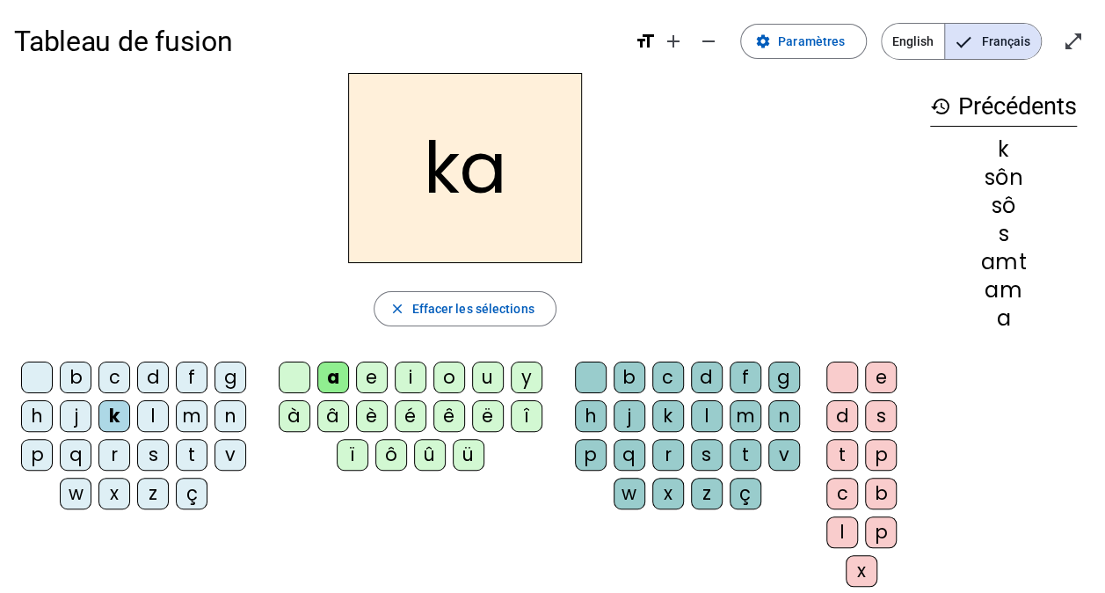
click at [742, 415] on div "m" at bounding box center [746, 416] width 32 height 32
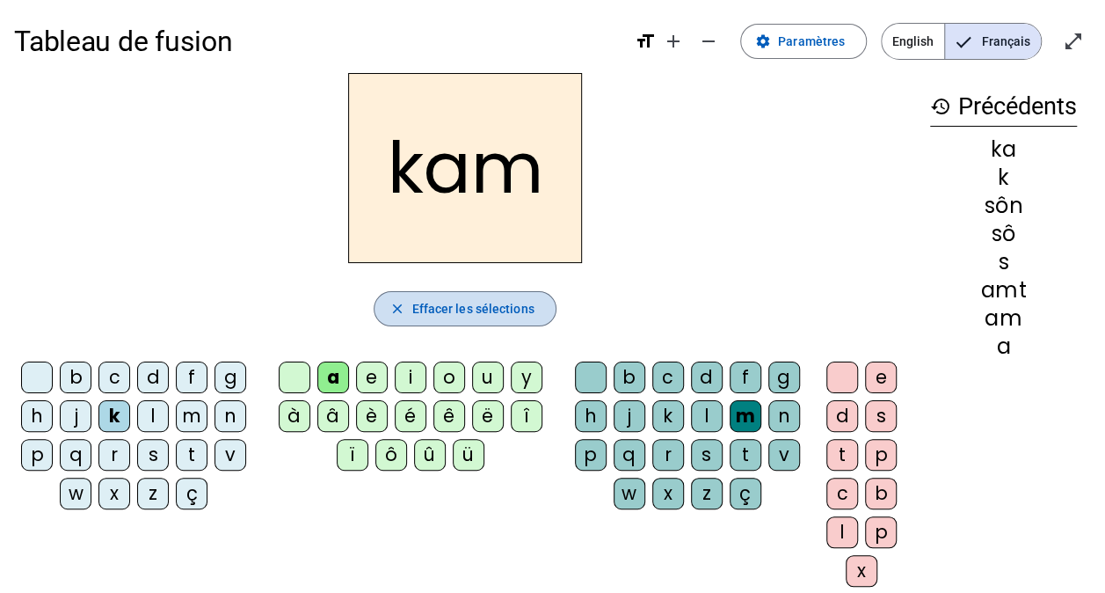
click at [493, 300] on span "Effacer les sélections" at bounding box center [473, 308] width 122 height 21
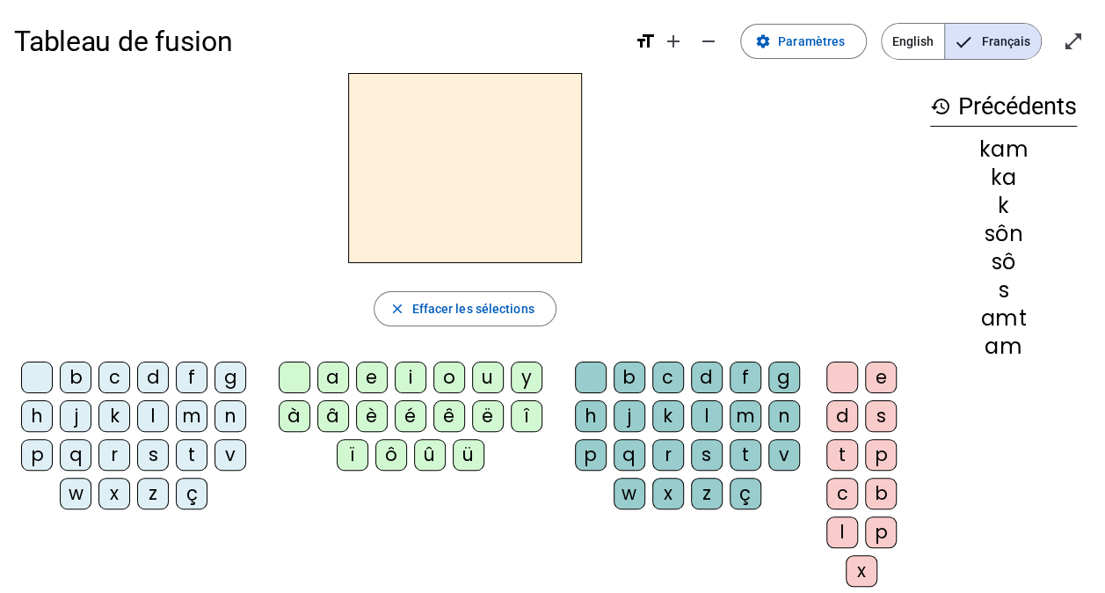
click at [190, 408] on div "m" at bounding box center [192, 416] width 32 height 32
click at [392, 442] on div "ô" at bounding box center [391, 455] width 32 height 32
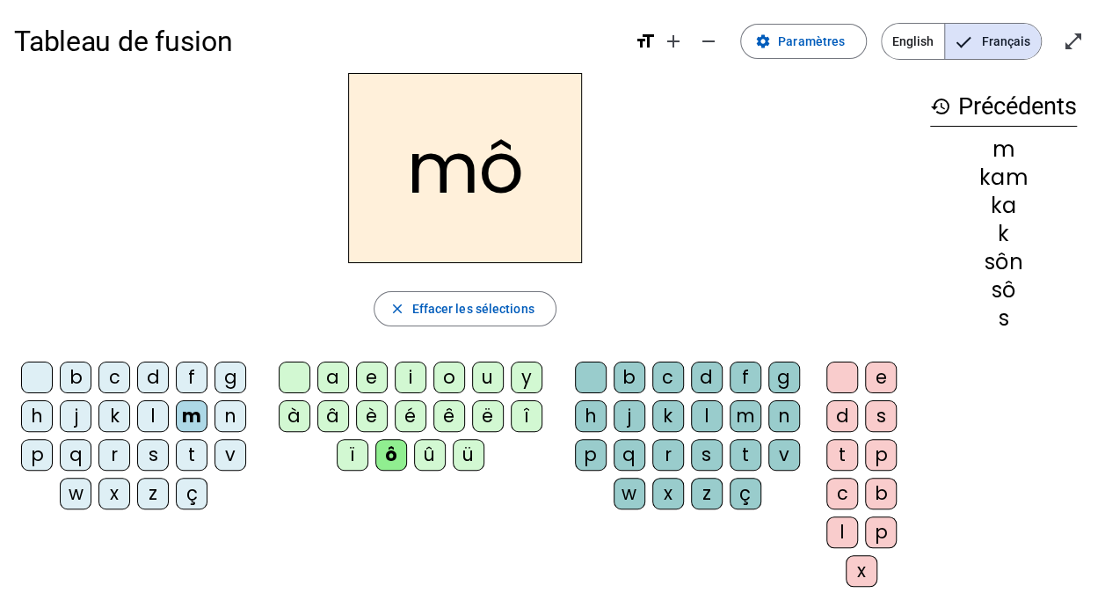
click at [679, 407] on div "k" at bounding box center [668, 416] width 32 height 32
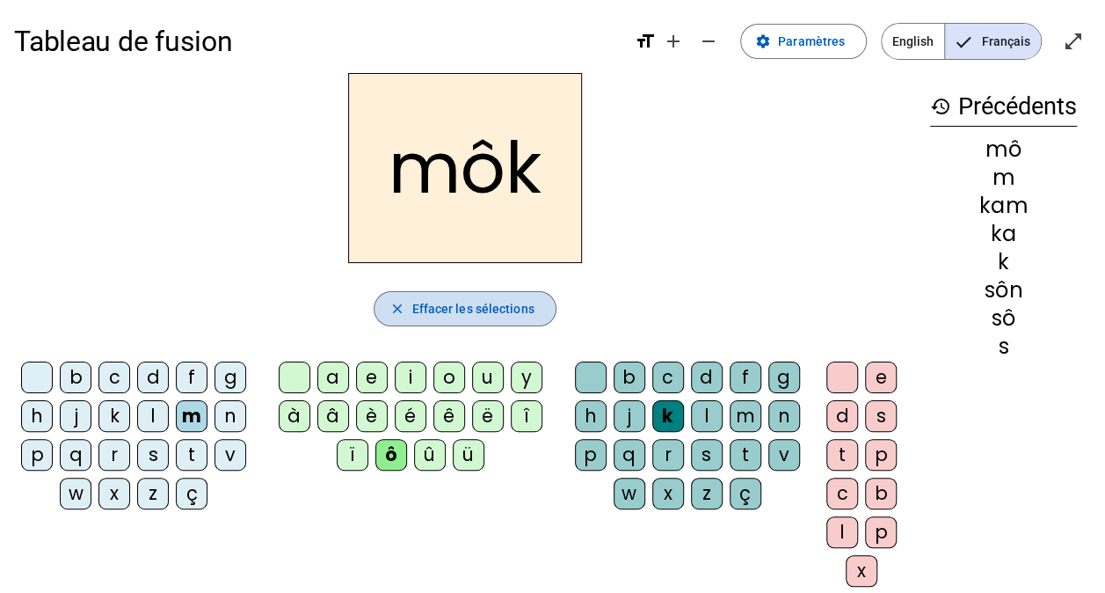
click at [547, 315] on span "button" at bounding box center [465, 309] width 180 height 42
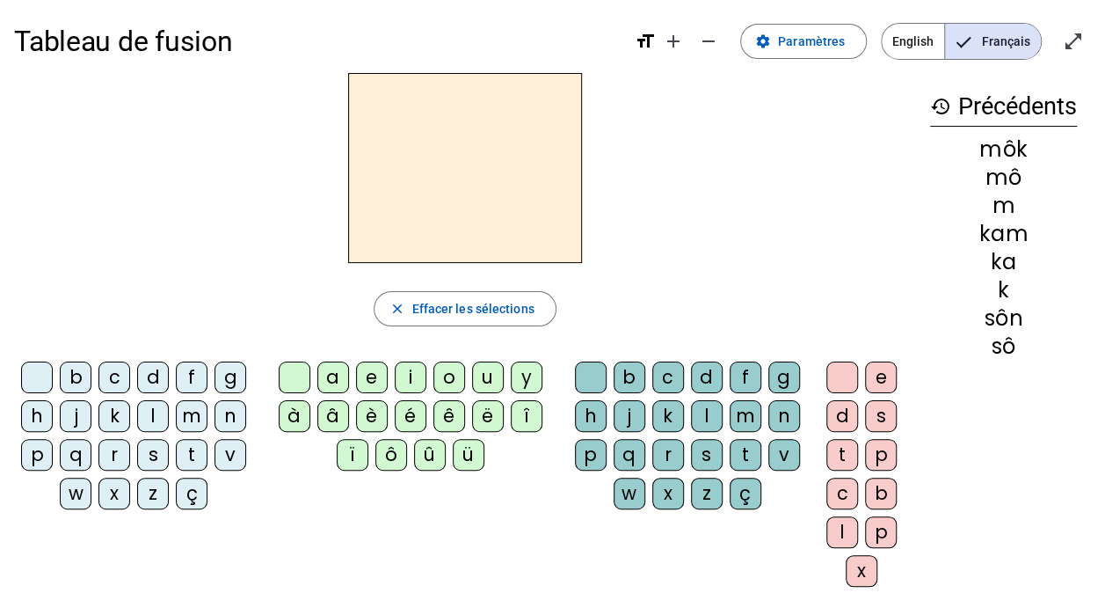
click at [179, 487] on div "ç" at bounding box center [192, 493] width 32 height 32
click at [438, 417] on div "ê" at bounding box center [449, 416] width 32 height 32
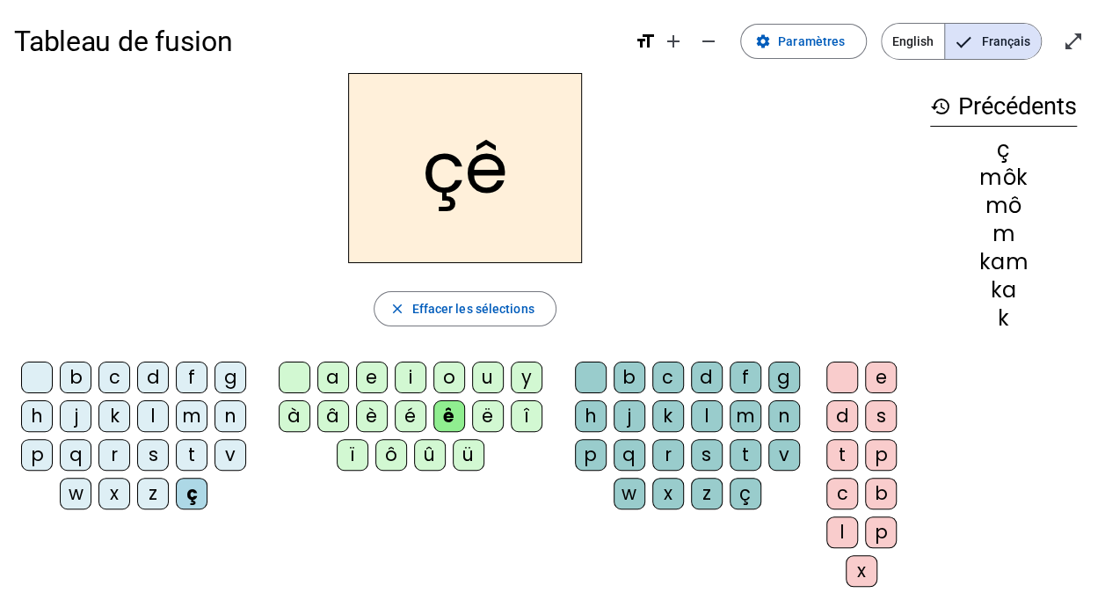
click at [666, 407] on div "k" at bounding box center [668, 416] width 32 height 32
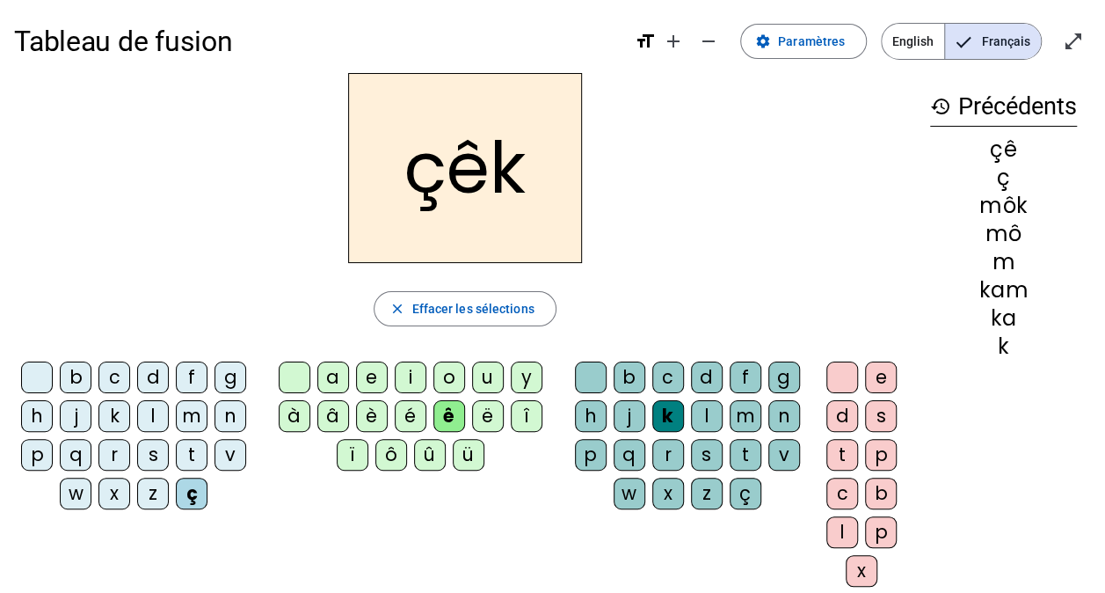
click at [874, 364] on div "e" at bounding box center [881, 377] width 32 height 32
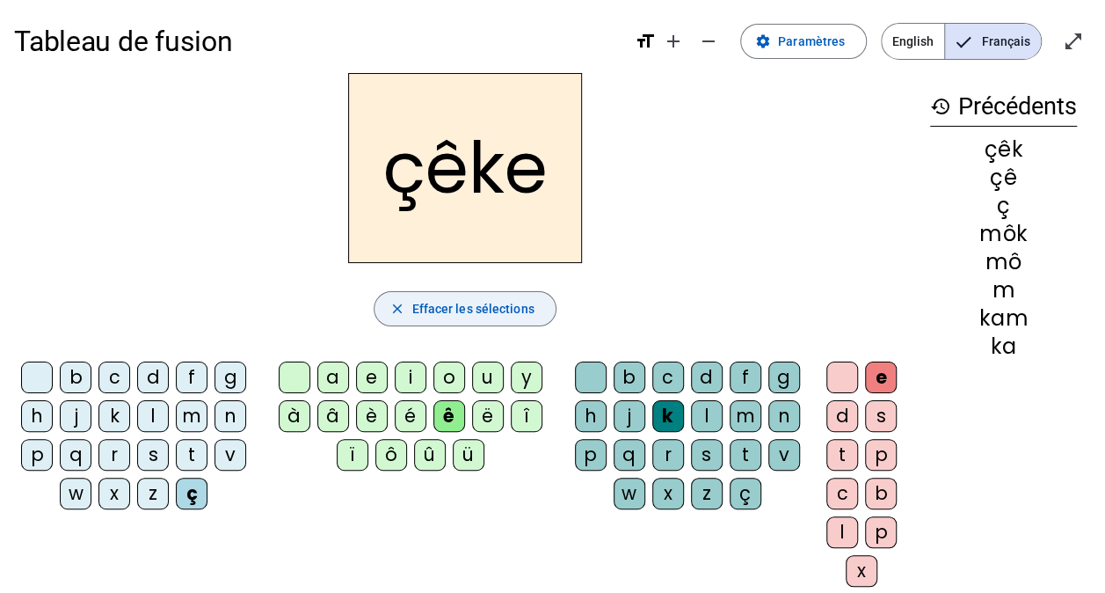
click at [520, 308] on span "Effacer les sélections" at bounding box center [473, 308] width 122 height 21
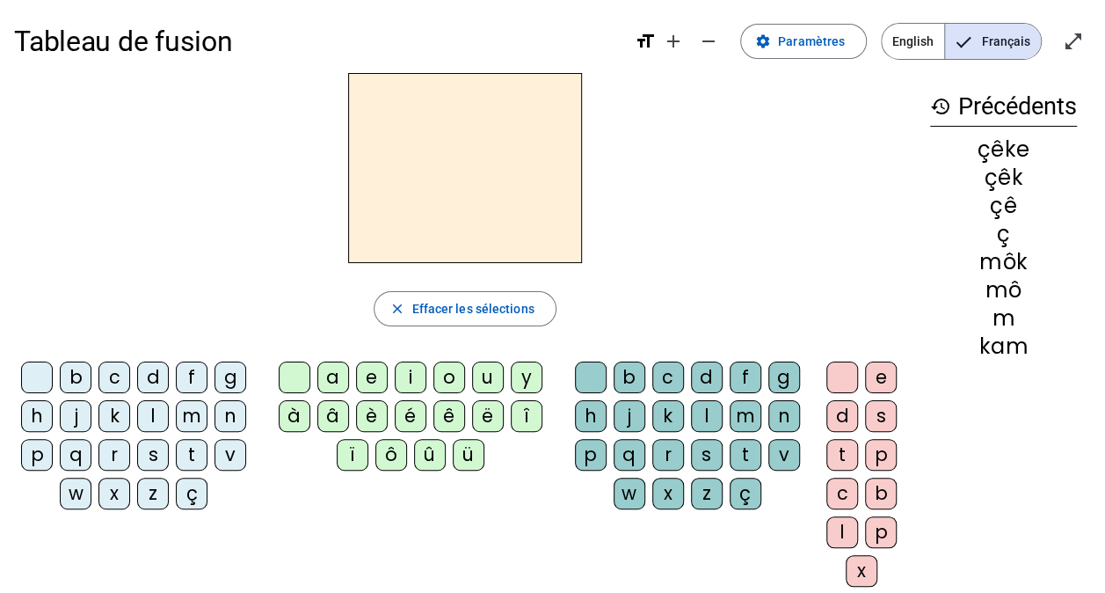
click at [152, 455] on div "s" at bounding box center [153, 455] width 32 height 32
click at [407, 375] on div "i" at bounding box center [411, 377] width 32 height 32
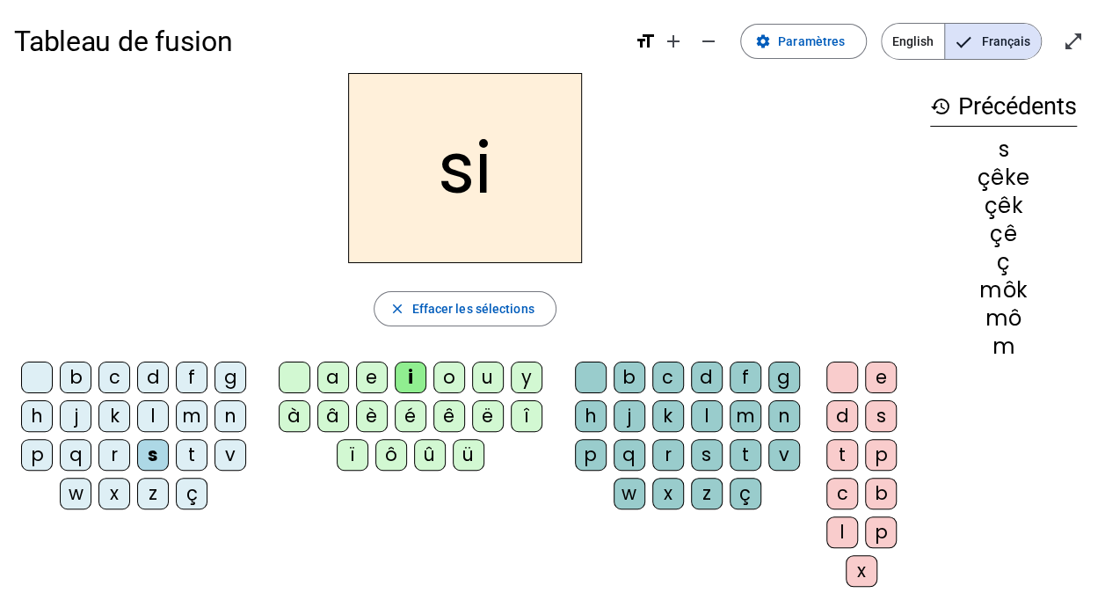
click at [661, 410] on div "k" at bounding box center [668, 416] width 32 height 32
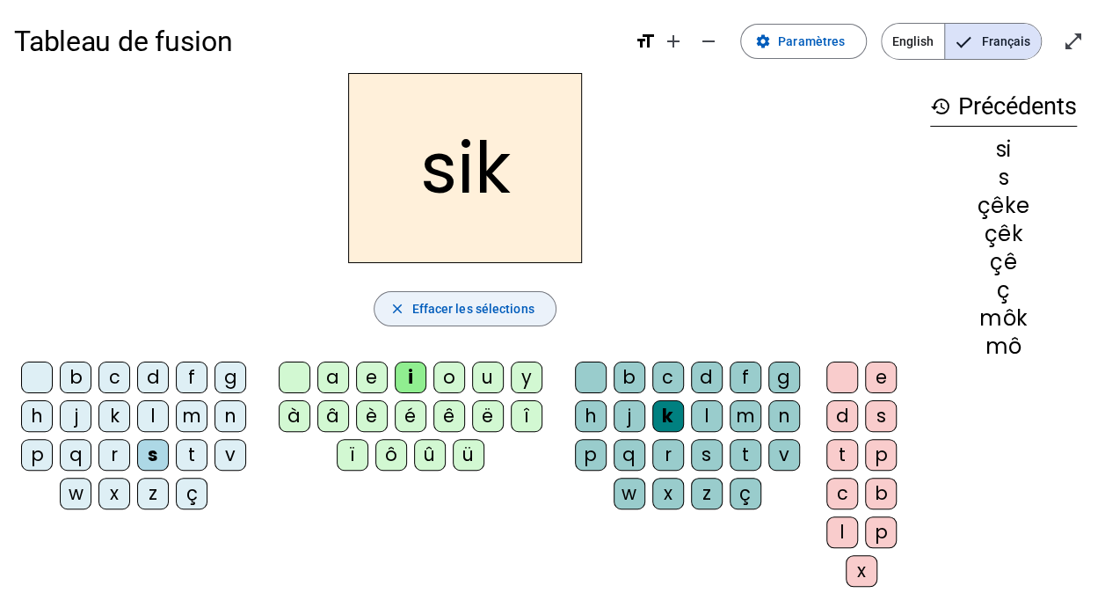
click at [452, 307] on span "Effacer les sélections" at bounding box center [473, 308] width 122 height 21
